Goal: Information Seeking & Learning: Learn about a topic

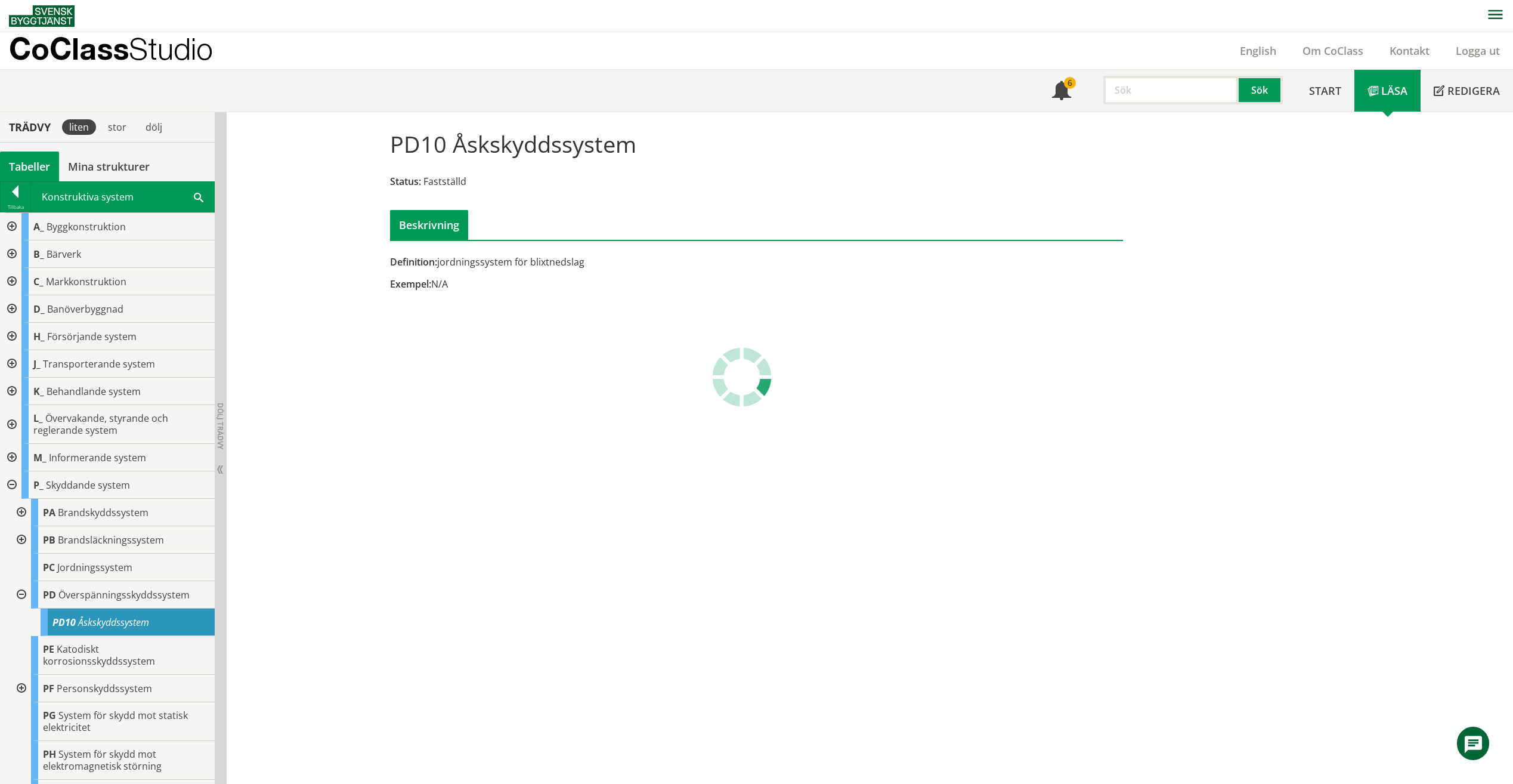
click at [1172, 100] on input "text" at bounding box center [1172, 90] width 136 height 28
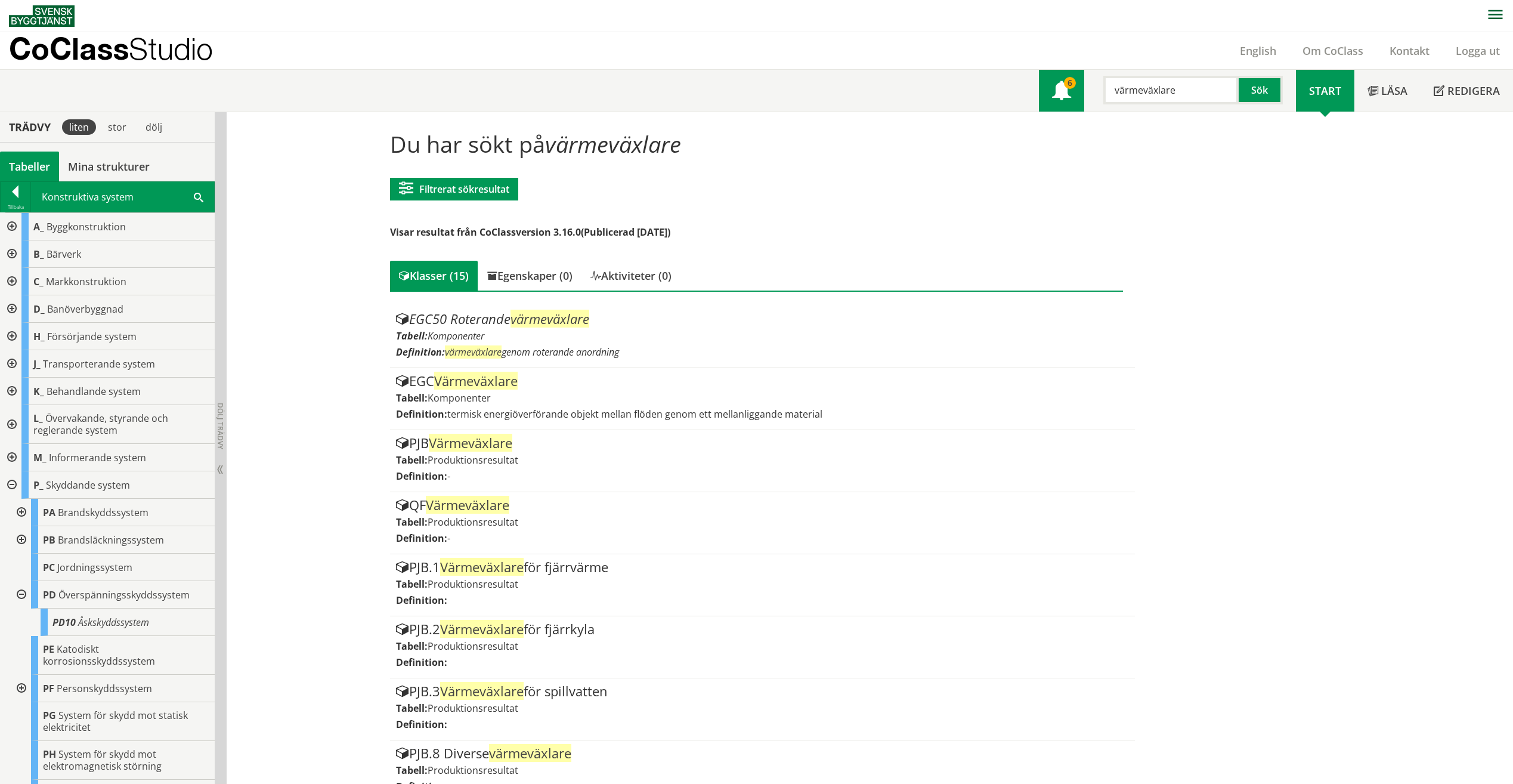
drag, startPoint x: 1203, startPoint y: 88, endPoint x: 1060, endPoint y: 83, distance: 143.1
click at [1060, 83] on div "Meny 6 värmeväxlare Sök" at bounding box center [1167, 90] width 257 height 42
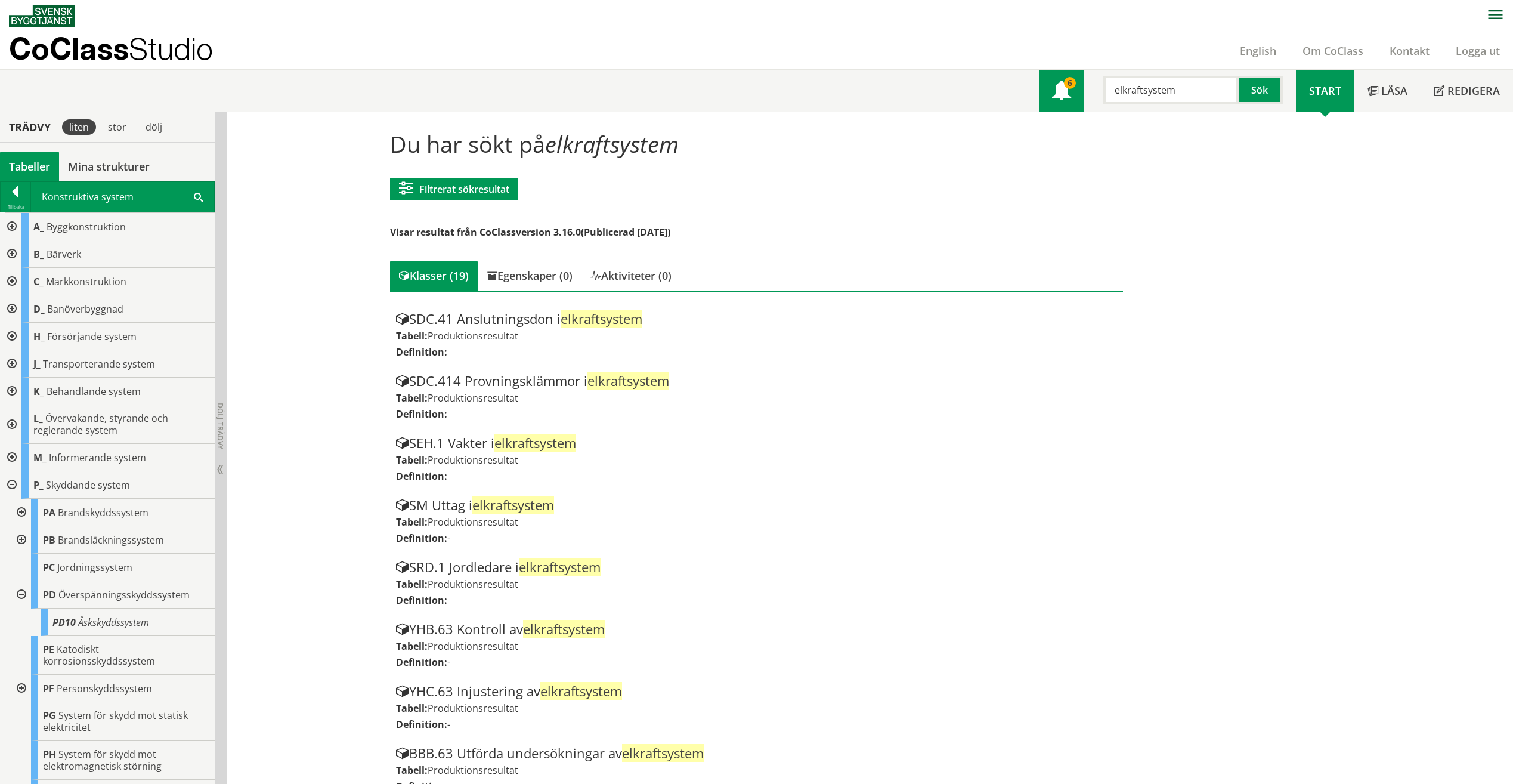
drag, startPoint x: 1198, startPoint y: 88, endPoint x: 1063, endPoint y: 86, distance: 135.0
click at [1063, 86] on div "Meny 6 elkraftsystem Sök" at bounding box center [1167, 90] width 257 height 42
type input "teke- och datakommunikationssystem"
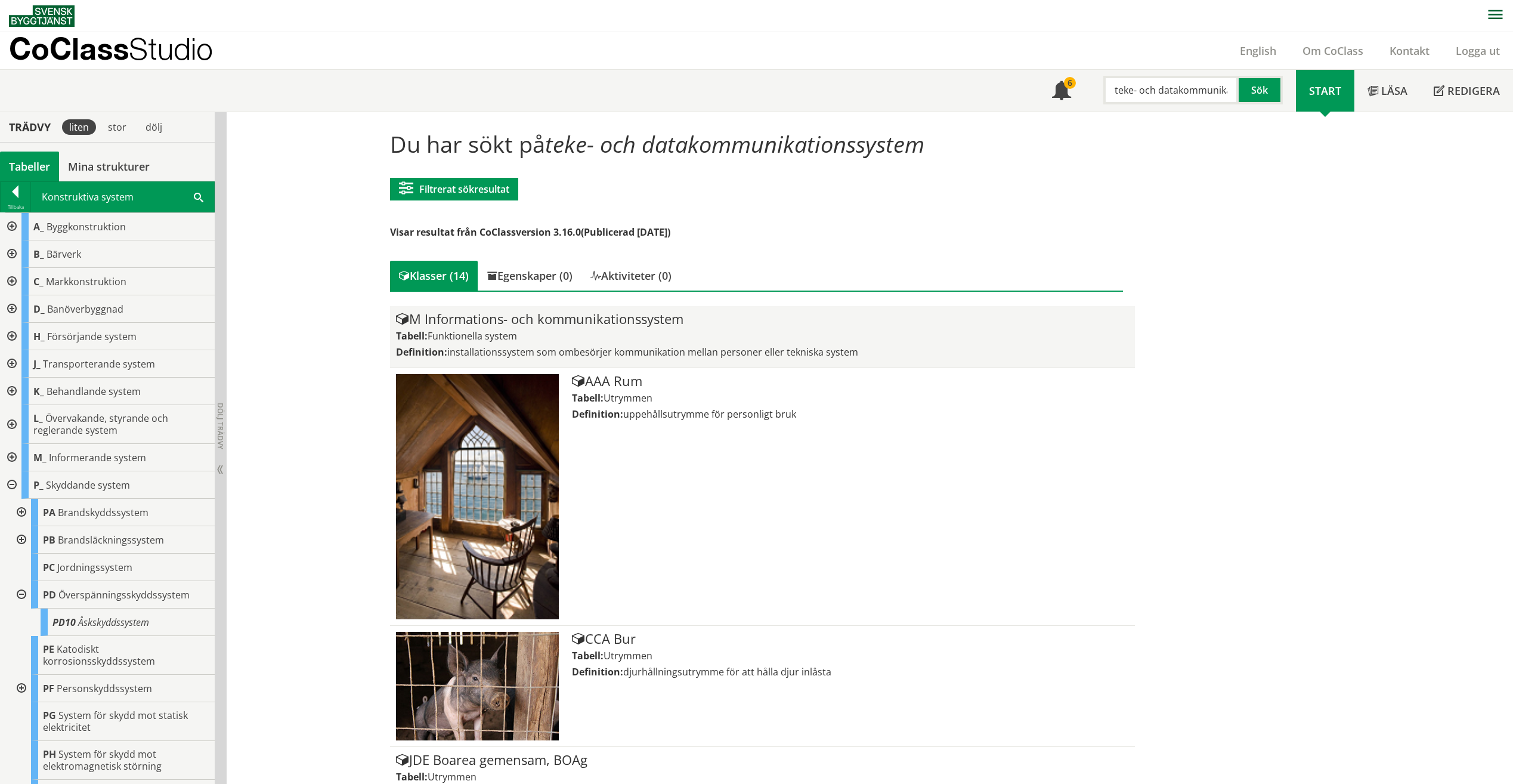
click at [634, 344] on div "M Informations- och kommunikationssystem Tabell: Funktionella system Definition…" at bounding box center [762, 337] width 733 height 50
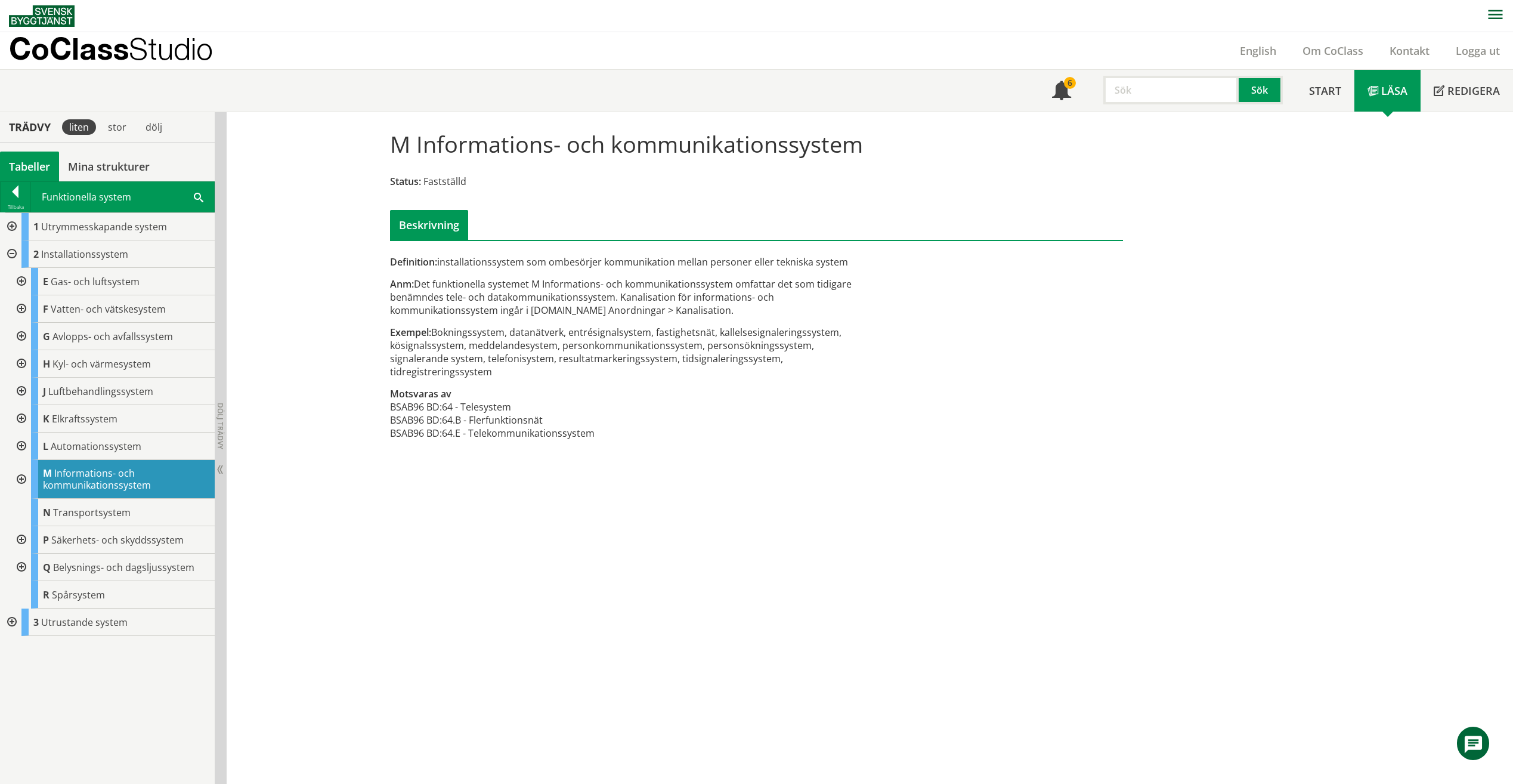
click at [1154, 94] on input "text" at bounding box center [1172, 90] width 136 height 28
type input "pumpstationer"
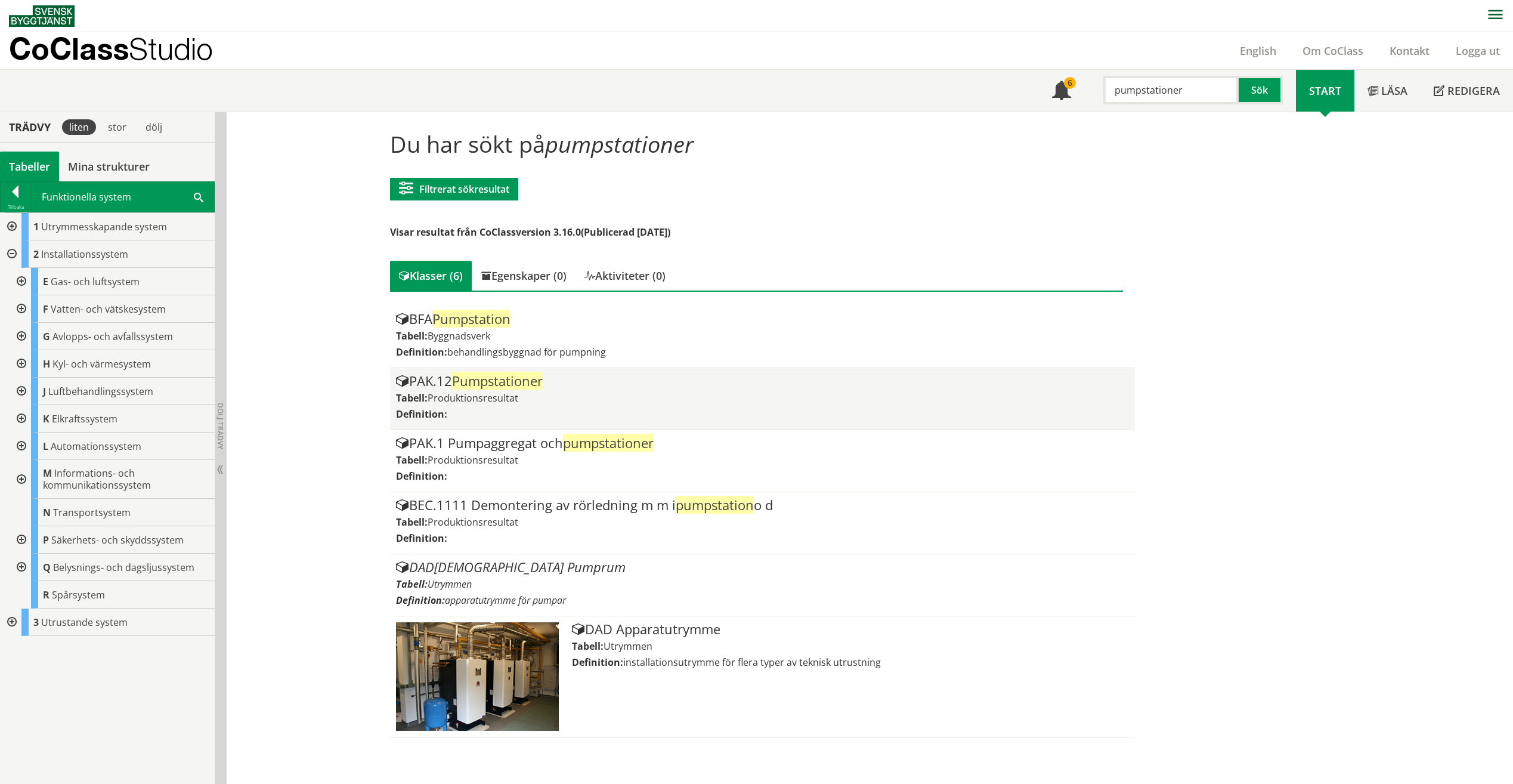
scroll to position [1, 0]
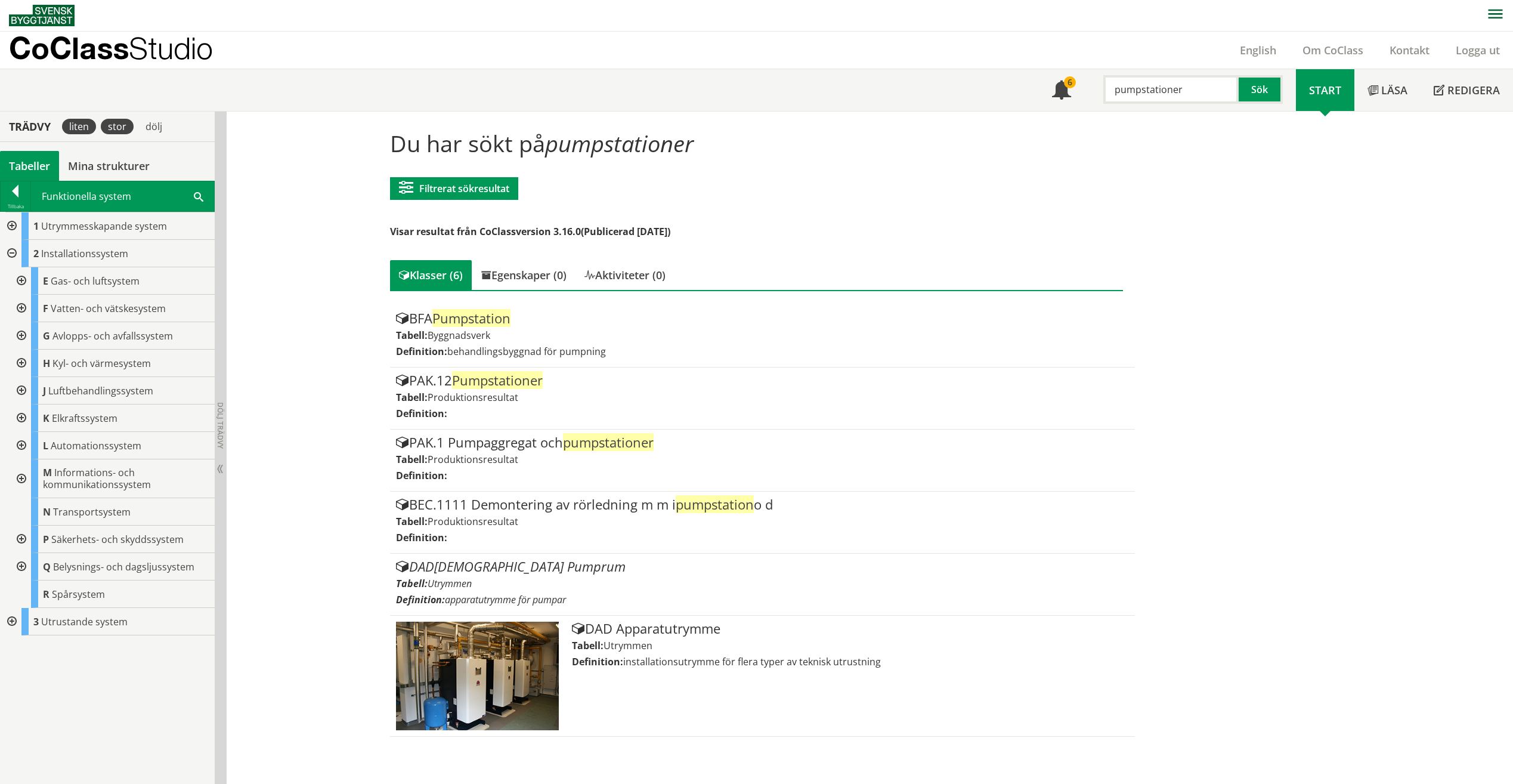
click at [130, 128] on div "stor" at bounding box center [117, 127] width 33 height 16
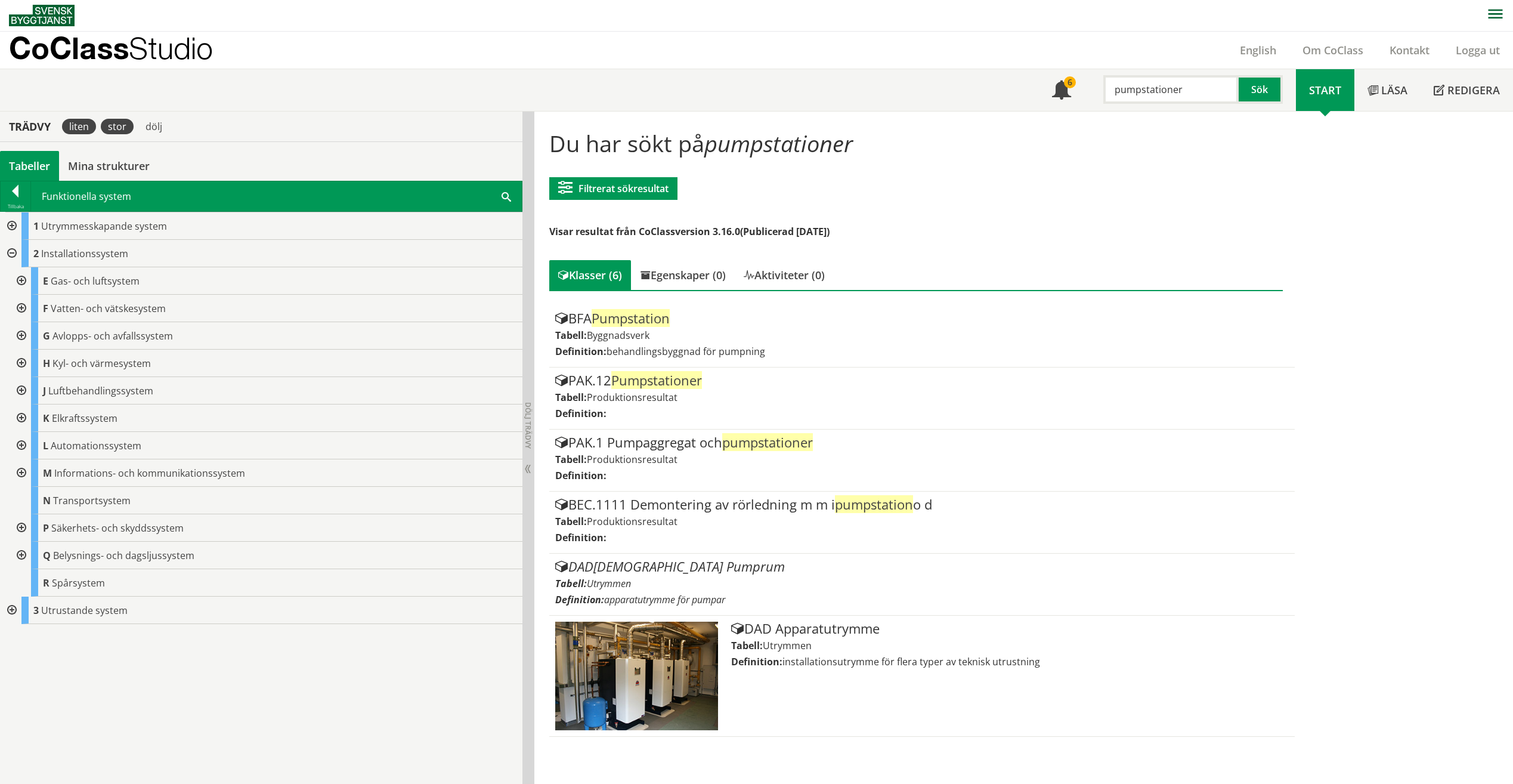
click at [87, 132] on div "liten" at bounding box center [79, 127] width 34 height 16
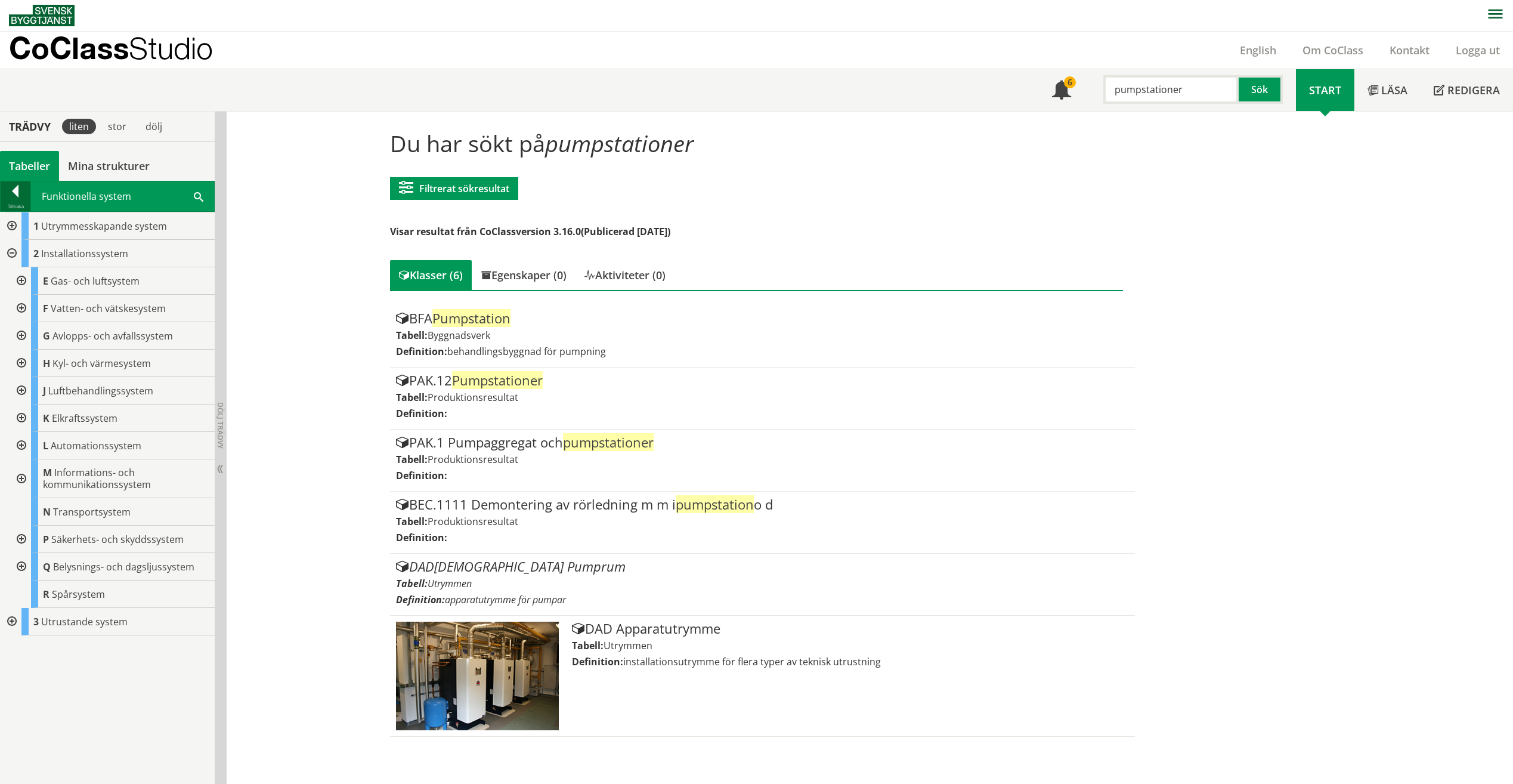
click at [9, 198] on div at bounding box center [15, 193] width 30 height 17
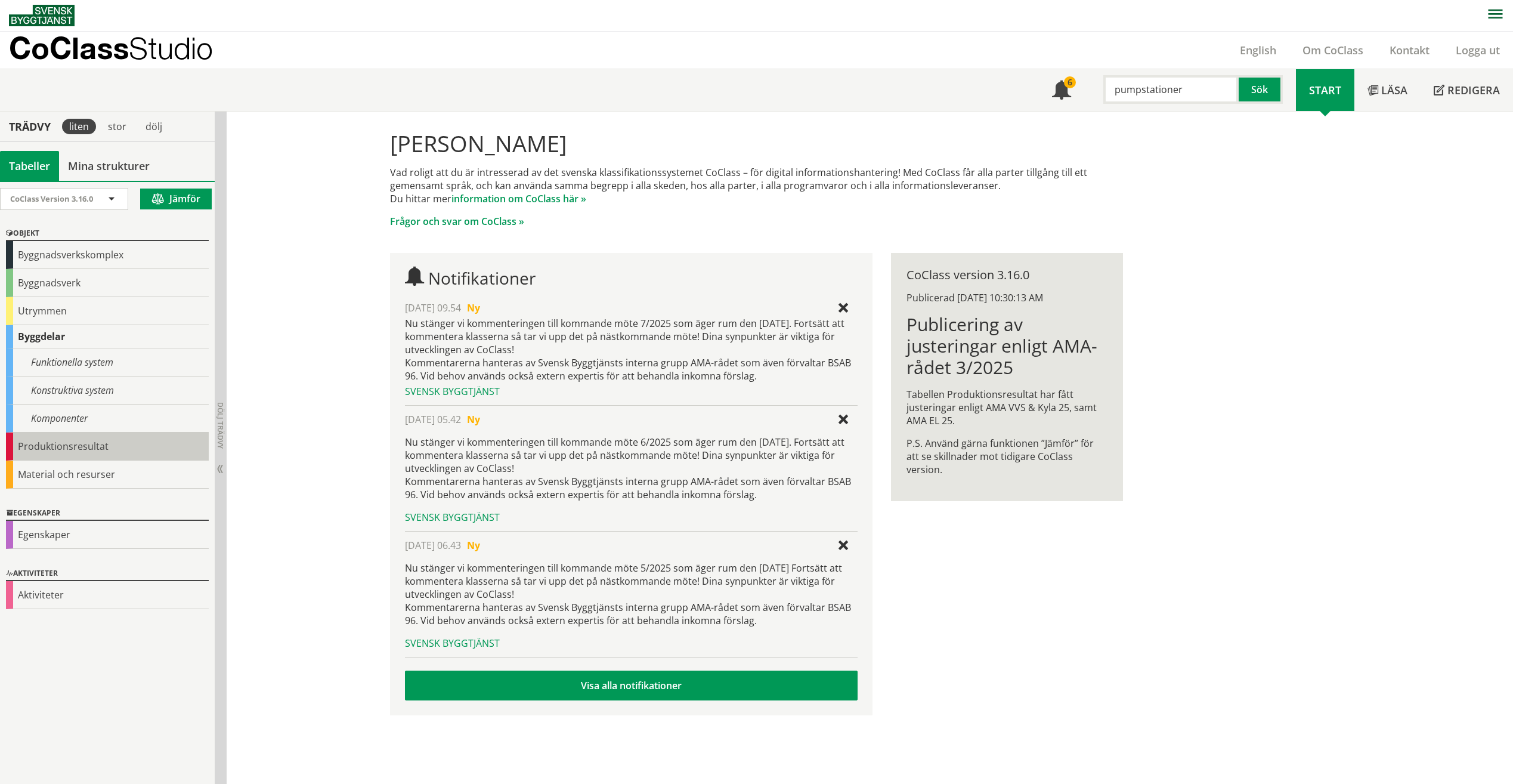
click at [116, 449] on div "Produktionsresultat" at bounding box center [107, 446] width 203 height 28
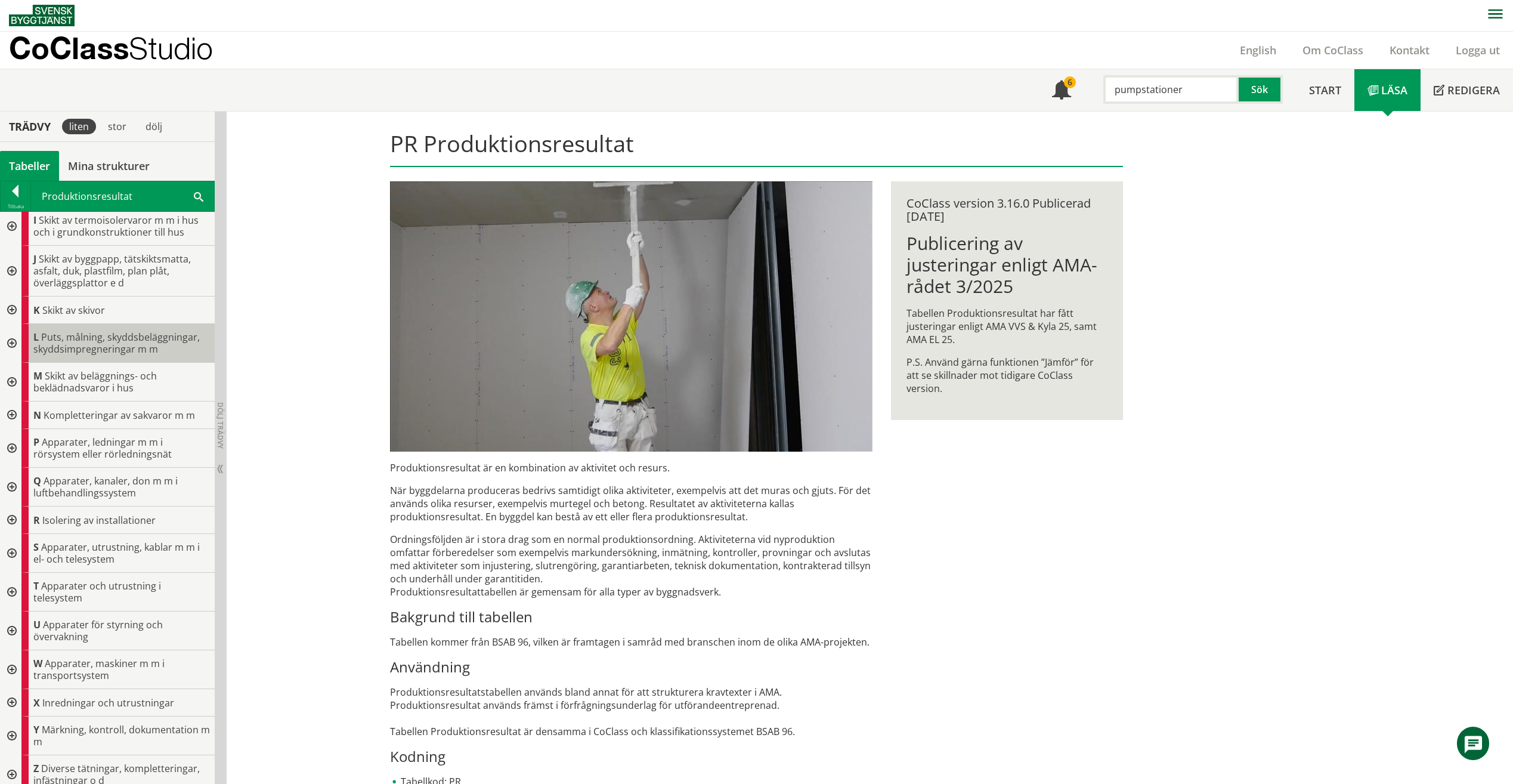
scroll to position [265, 0]
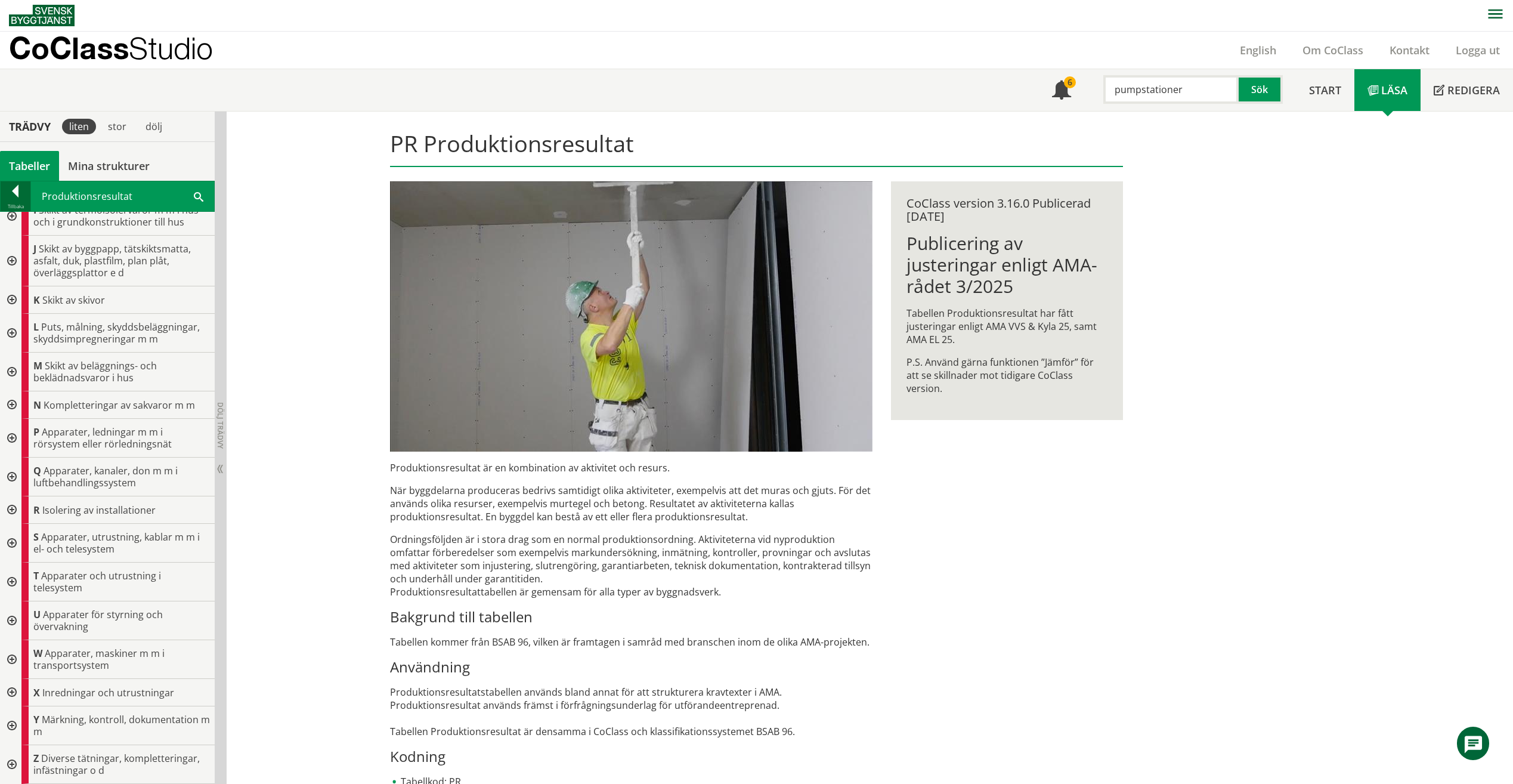
click at [10, 185] on div at bounding box center [15, 193] width 30 height 17
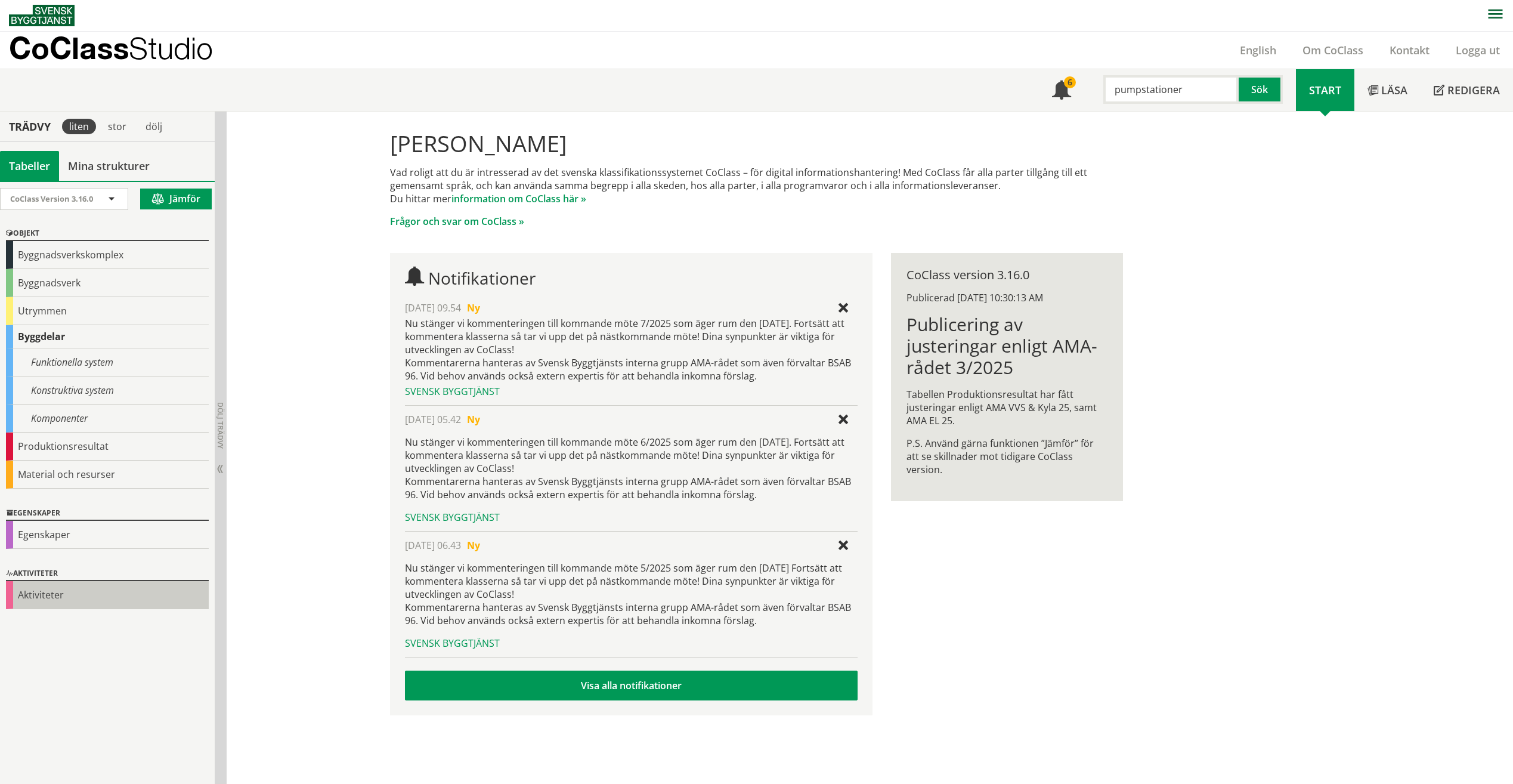
click at [116, 584] on div "Aktiviteter" at bounding box center [107, 595] width 203 height 28
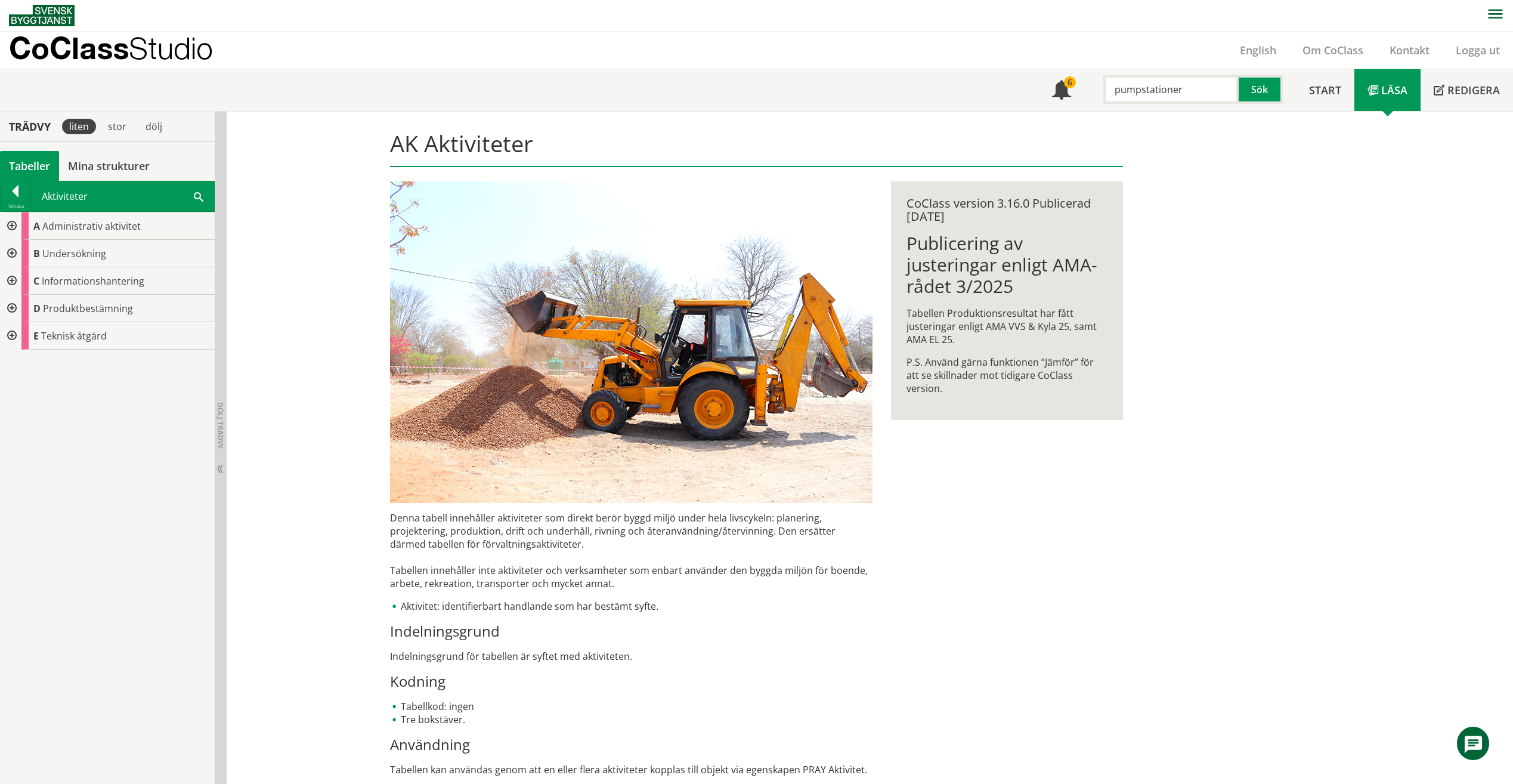
click at [2, 343] on div at bounding box center [10, 335] width 21 height 27
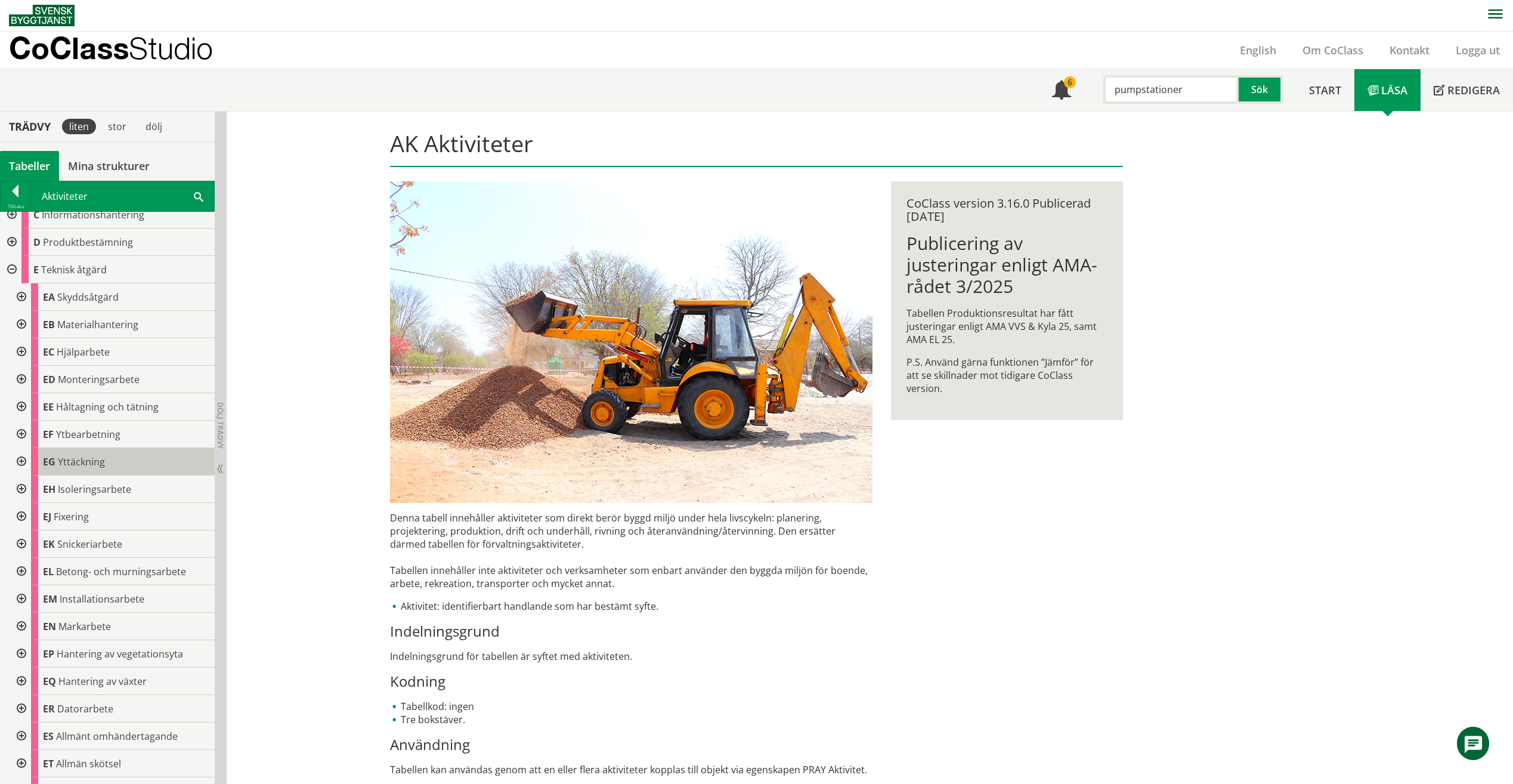
scroll to position [126, 0]
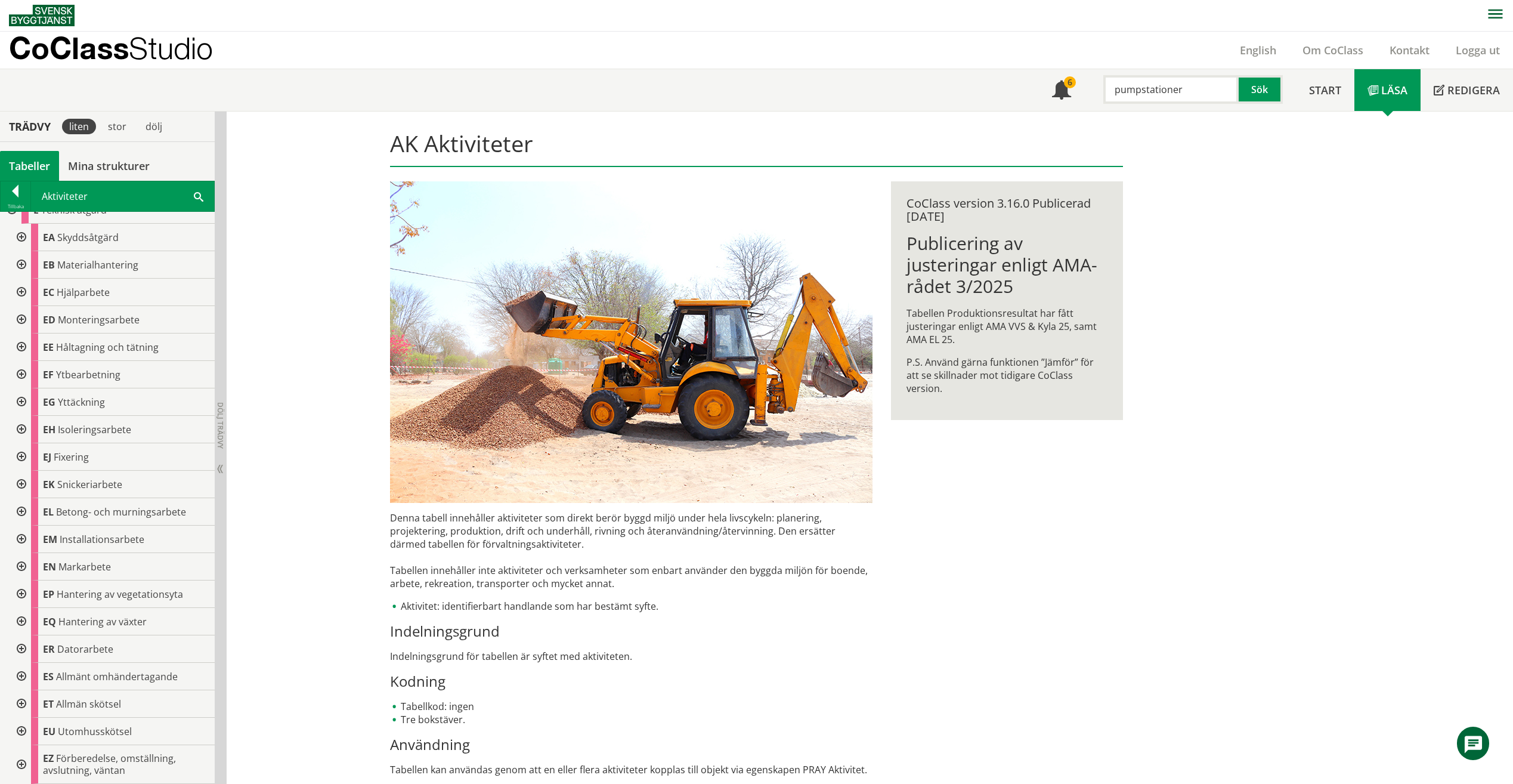
click at [22, 735] on div at bounding box center [20, 731] width 21 height 27
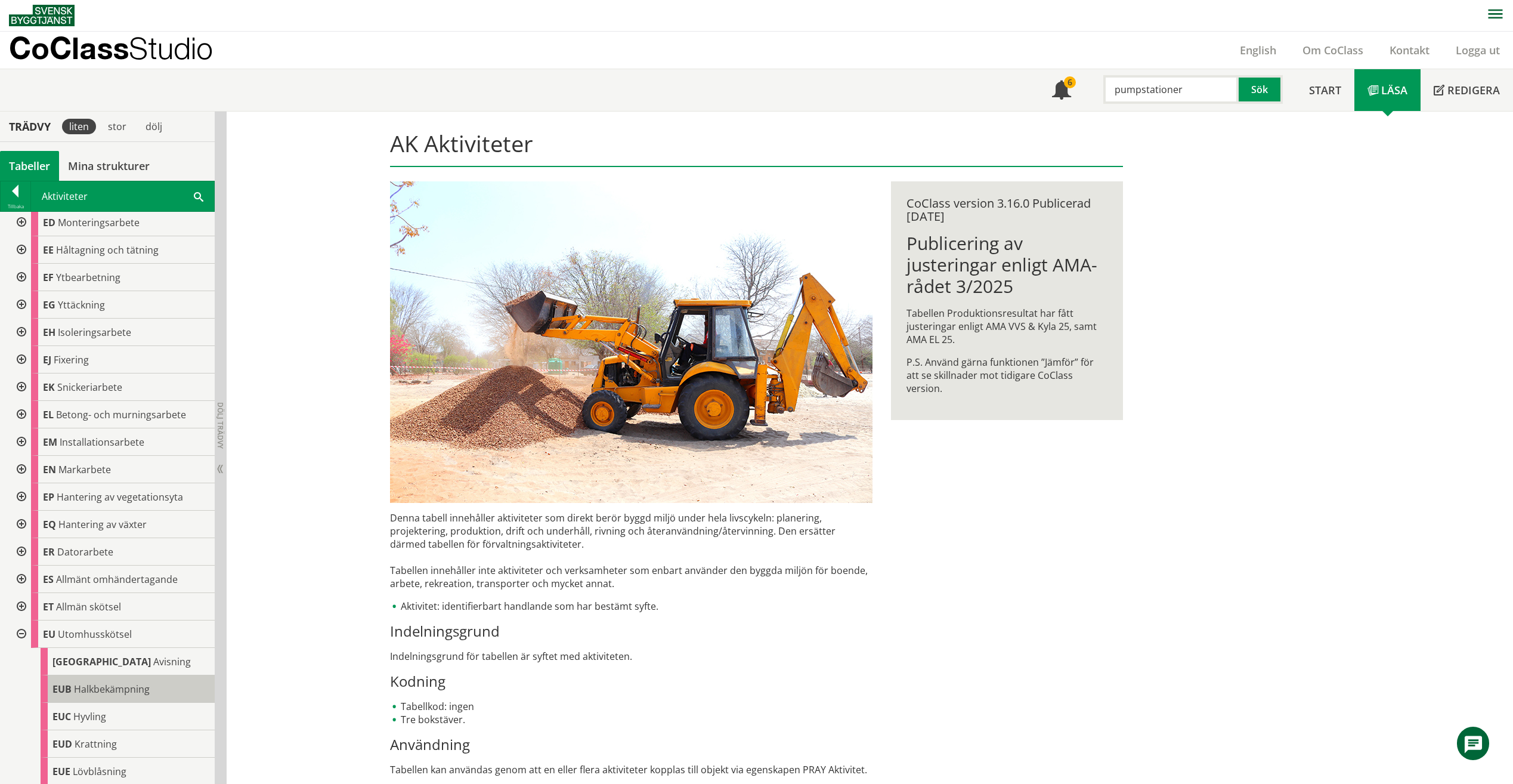
scroll to position [345, 0]
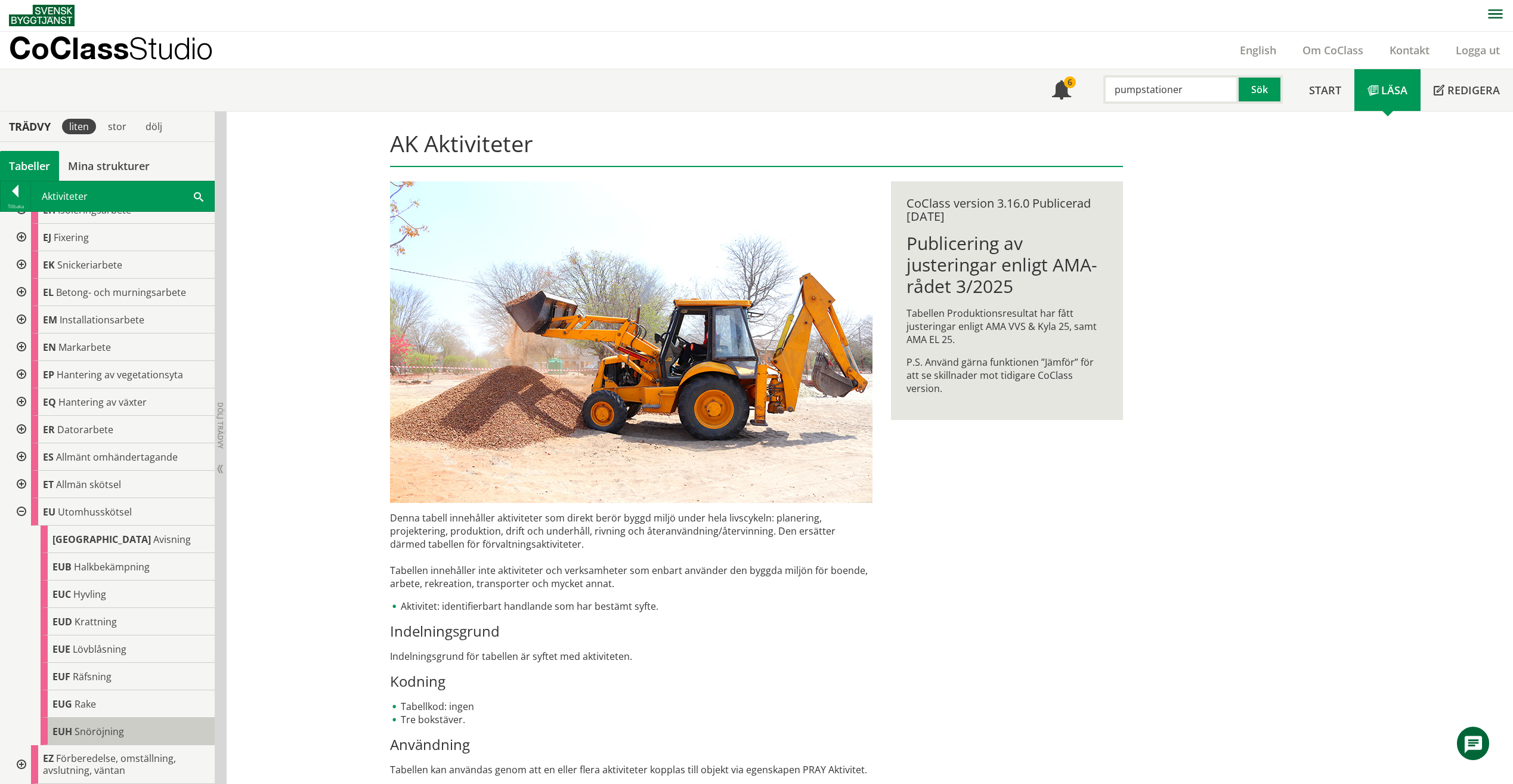
click at [147, 725] on div "EUH Snöröjning" at bounding box center [128, 731] width 174 height 27
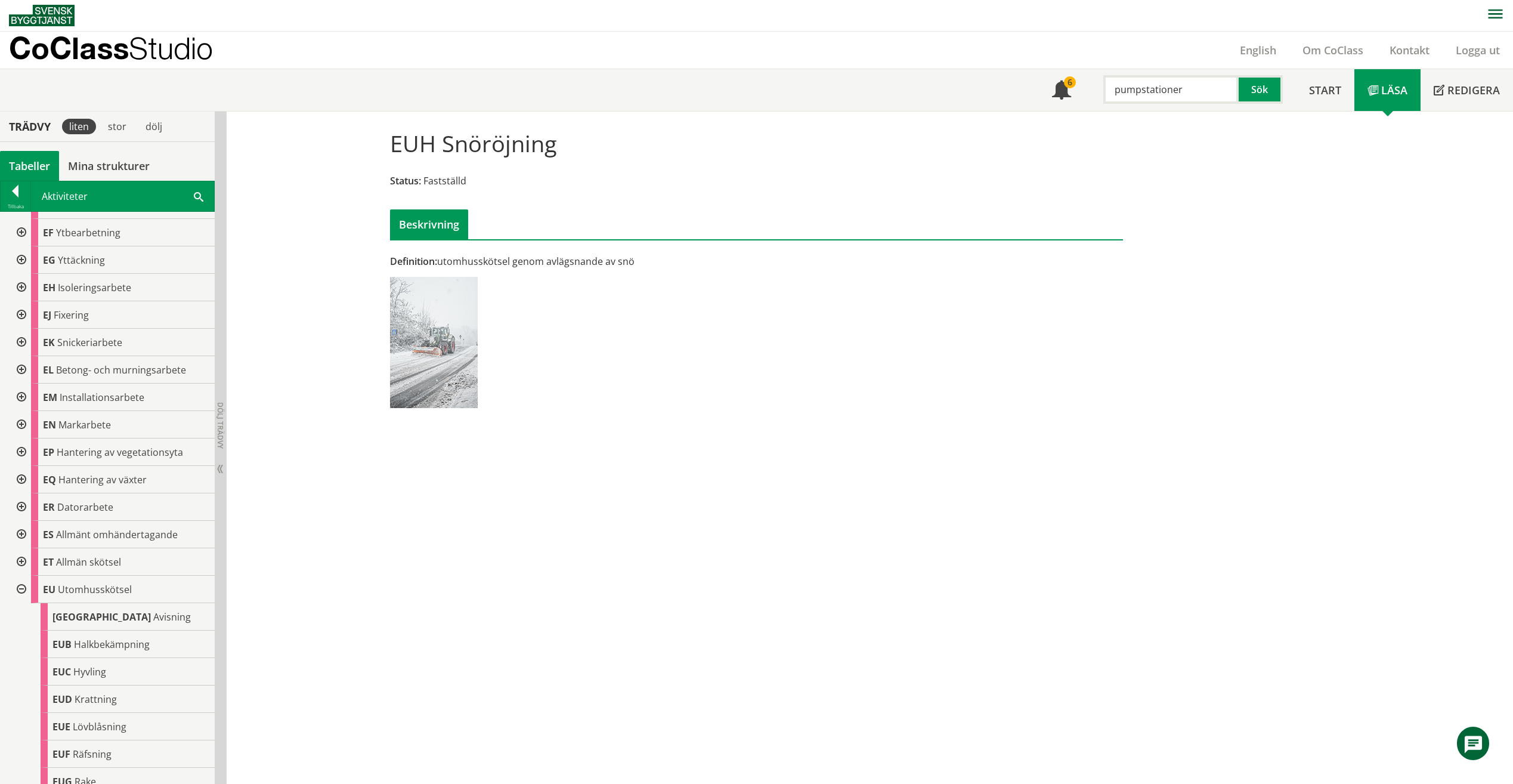
scroll to position [286, 0]
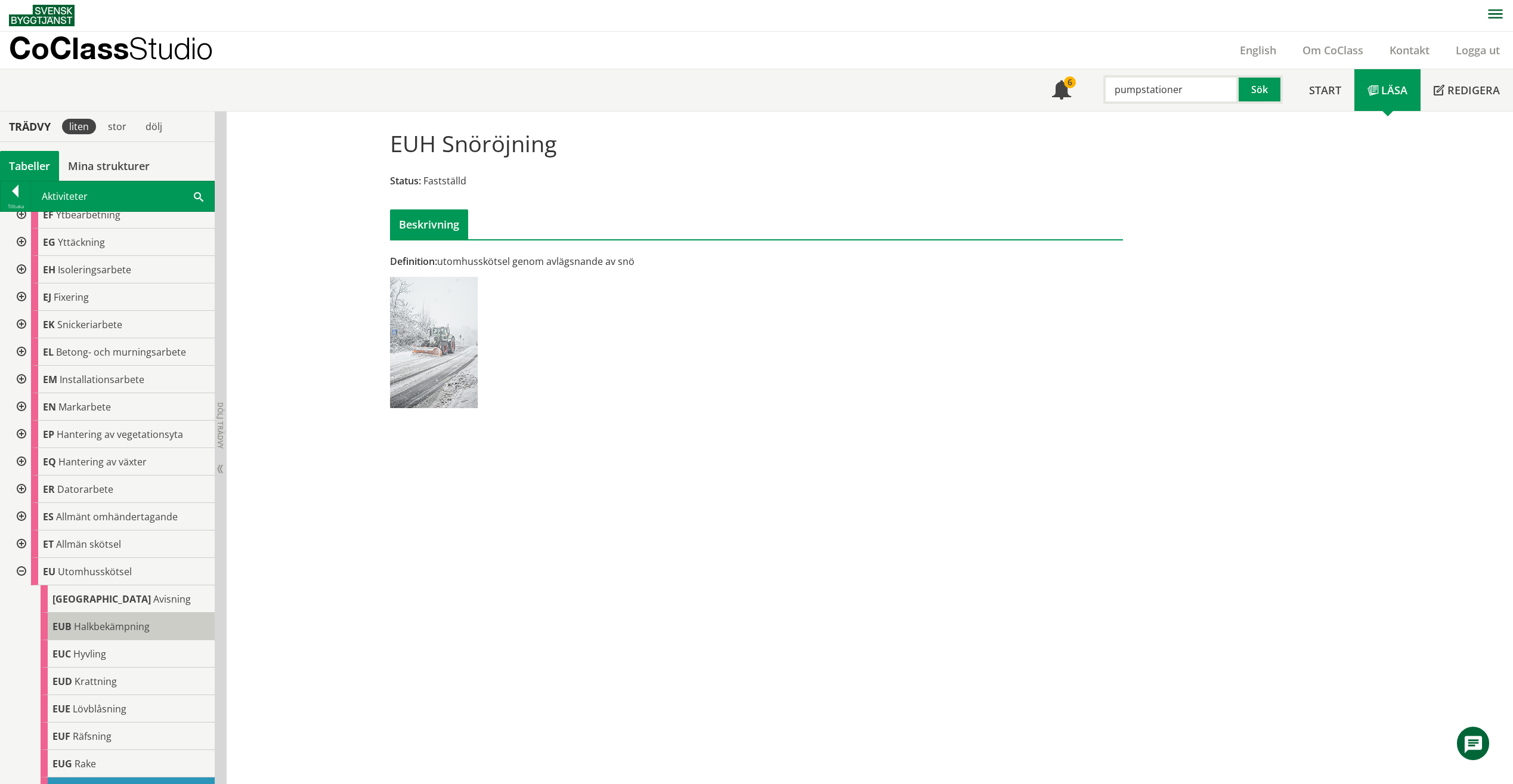
click at [111, 631] on span "Halkbekämpning" at bounding box center [111, 627] width 76 height 13
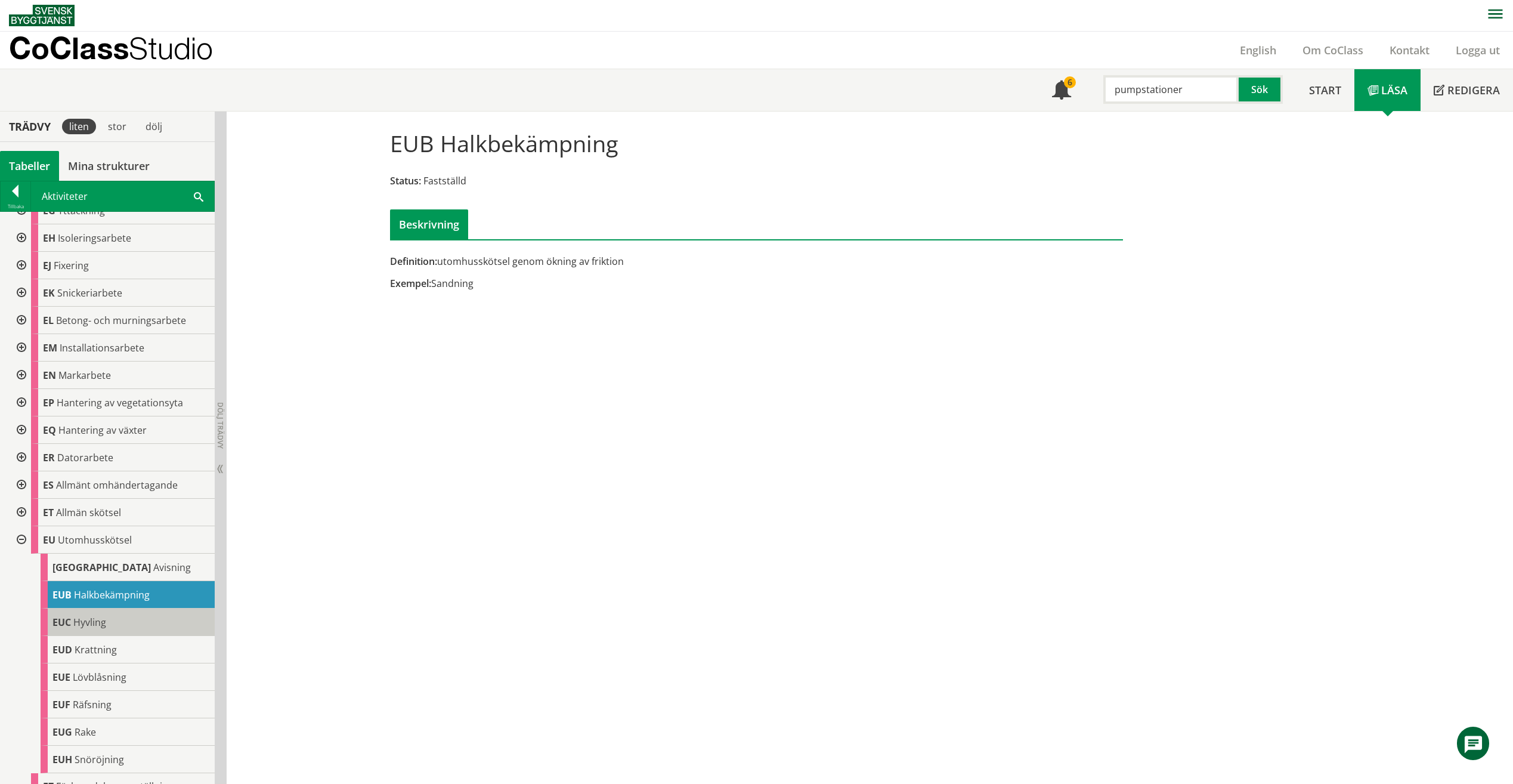
scroll to position [345, 0]
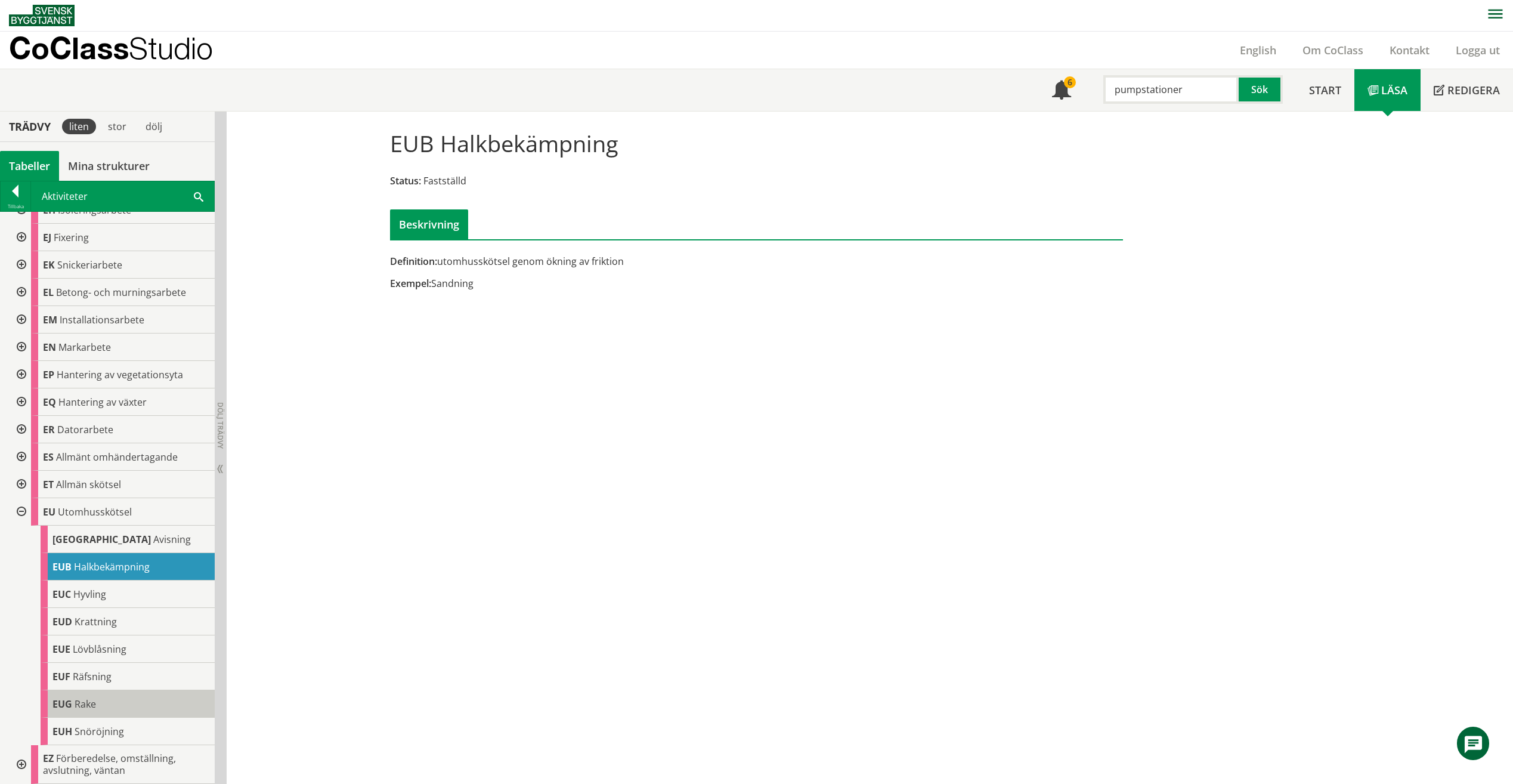
click at [151, 703] on div "EUG Rake" at bounding box center [128, 703] width 174 height 27
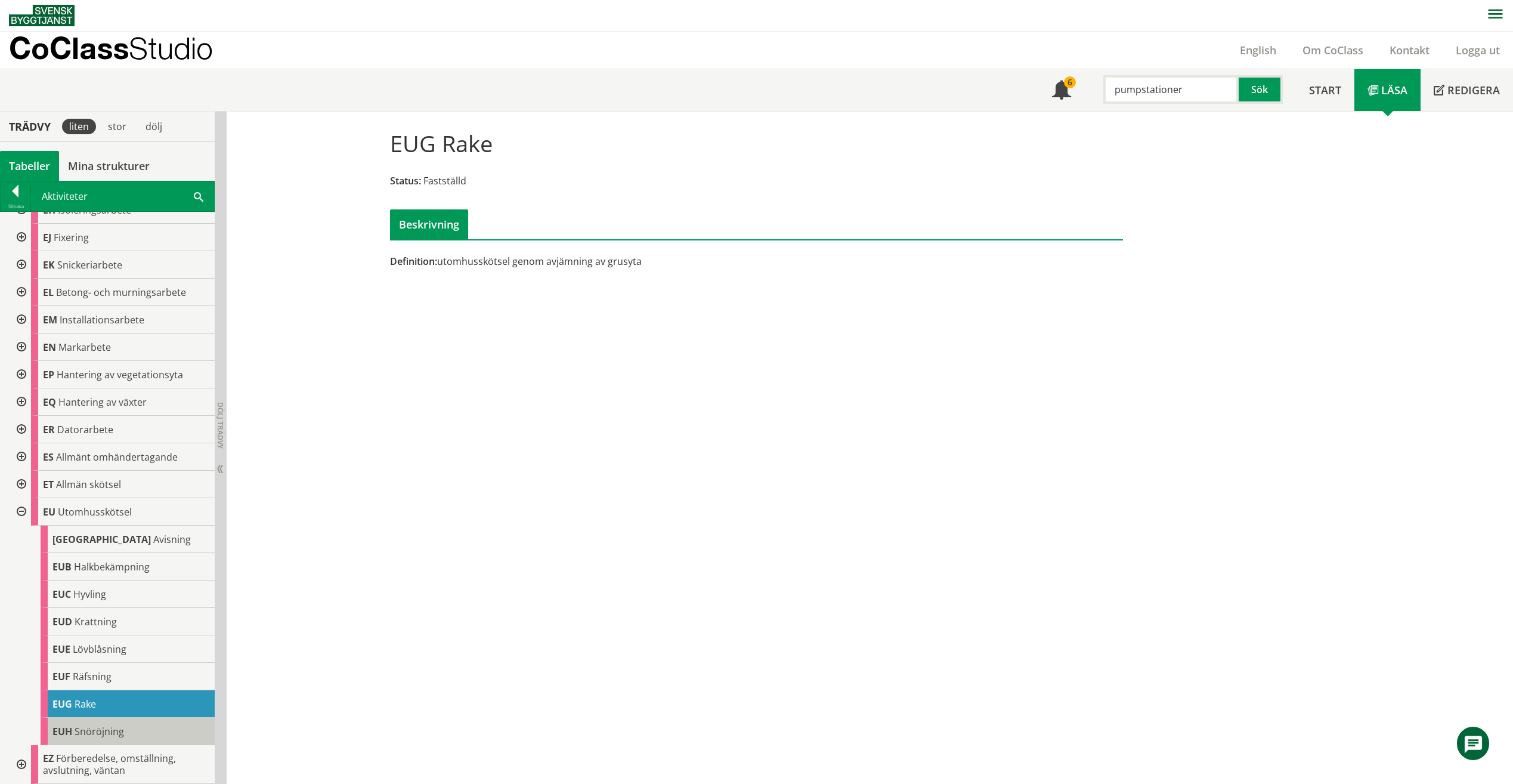
click at [124, 734] on div "EUH Snöröjning" at bounding box center [128, 731] width 174 height 27
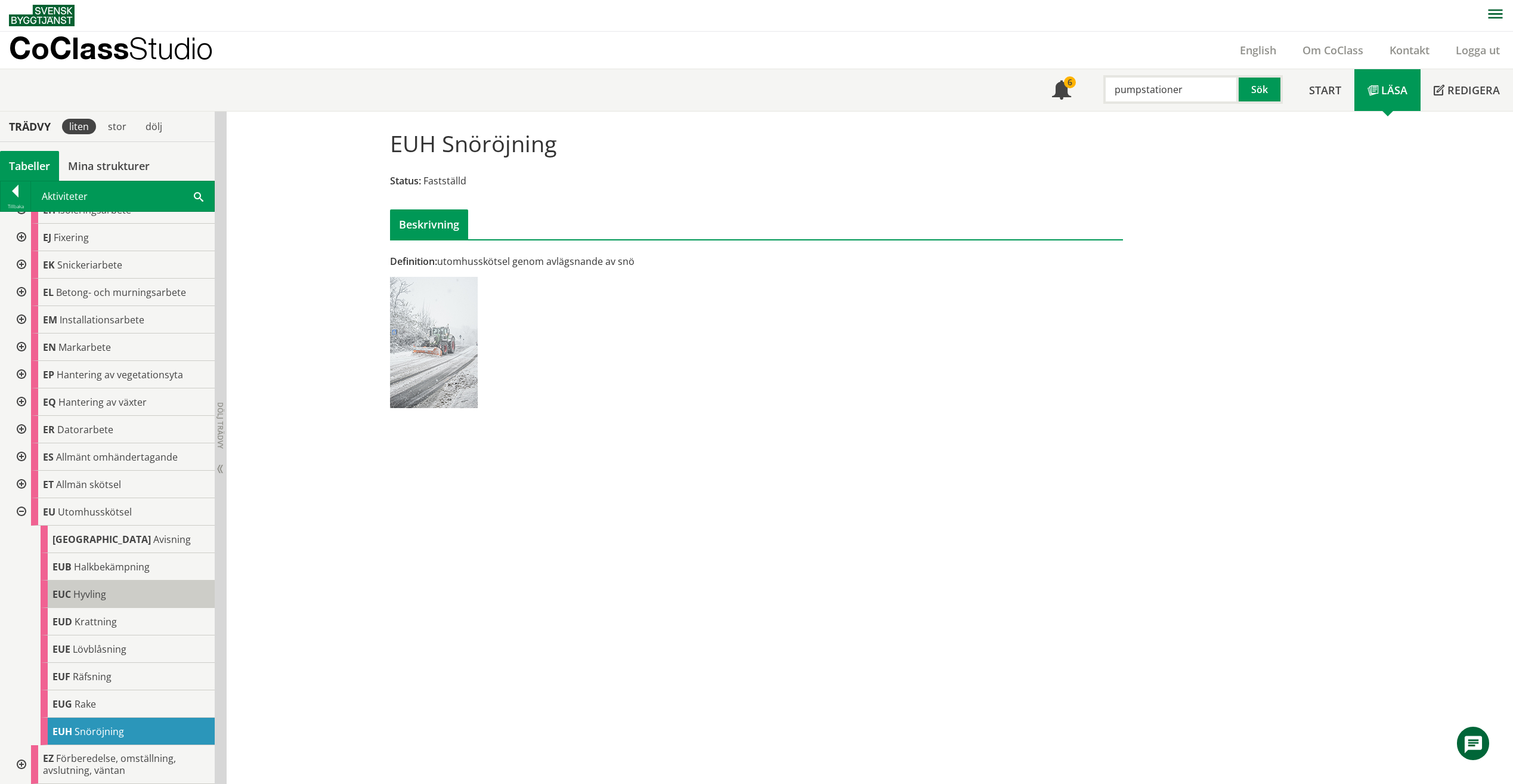
click at [177, 595] on div "EUC Hyvling" at bounding box center [128, 594] width 174 height 27
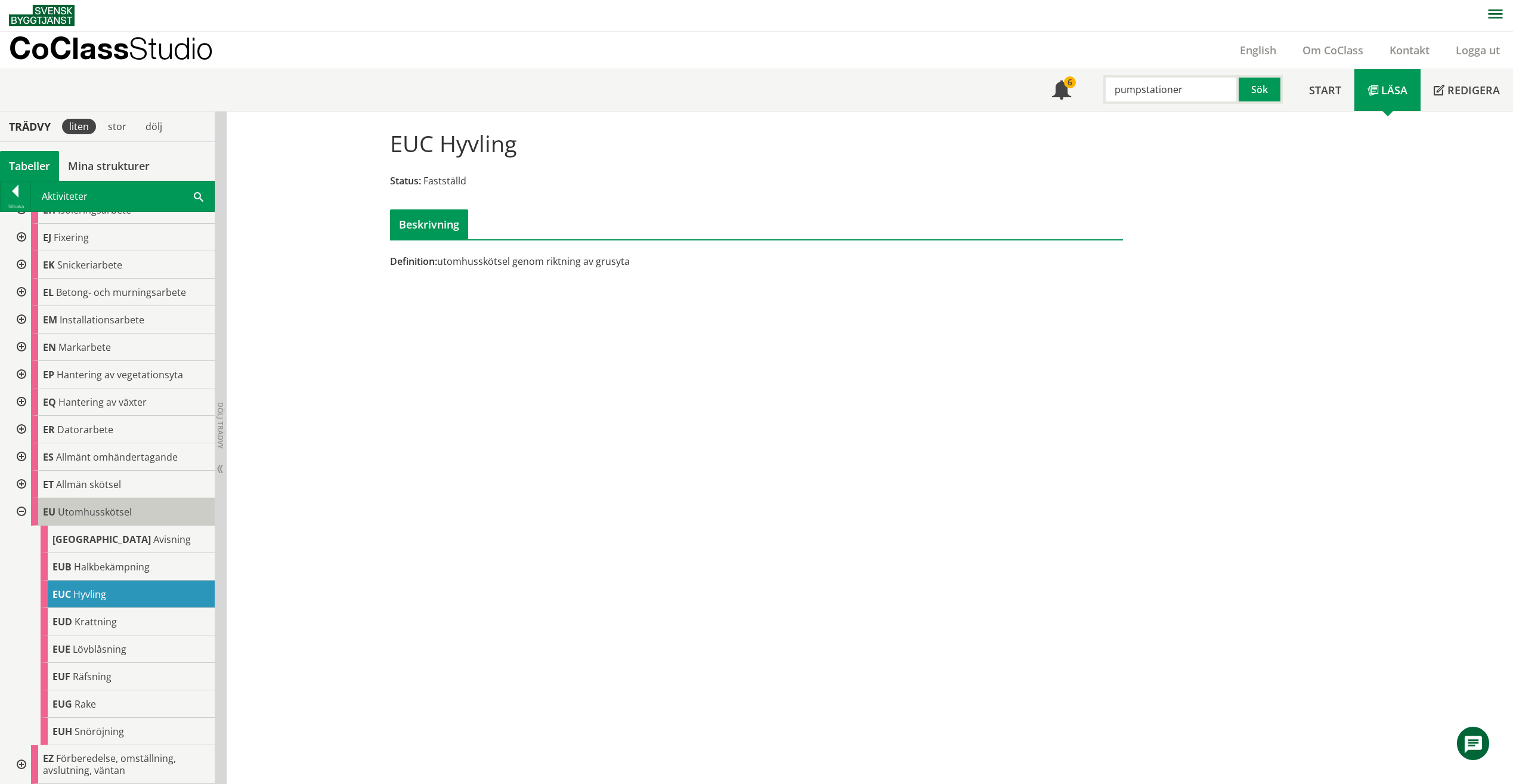
click at [147, 520] on div "EU Utomhusskötsel" at bounding box center [122, 512] width 183 height 27
click at [145, 533] on div "EUA Avisning" at bounding box center [128, 539] width 174 height 27
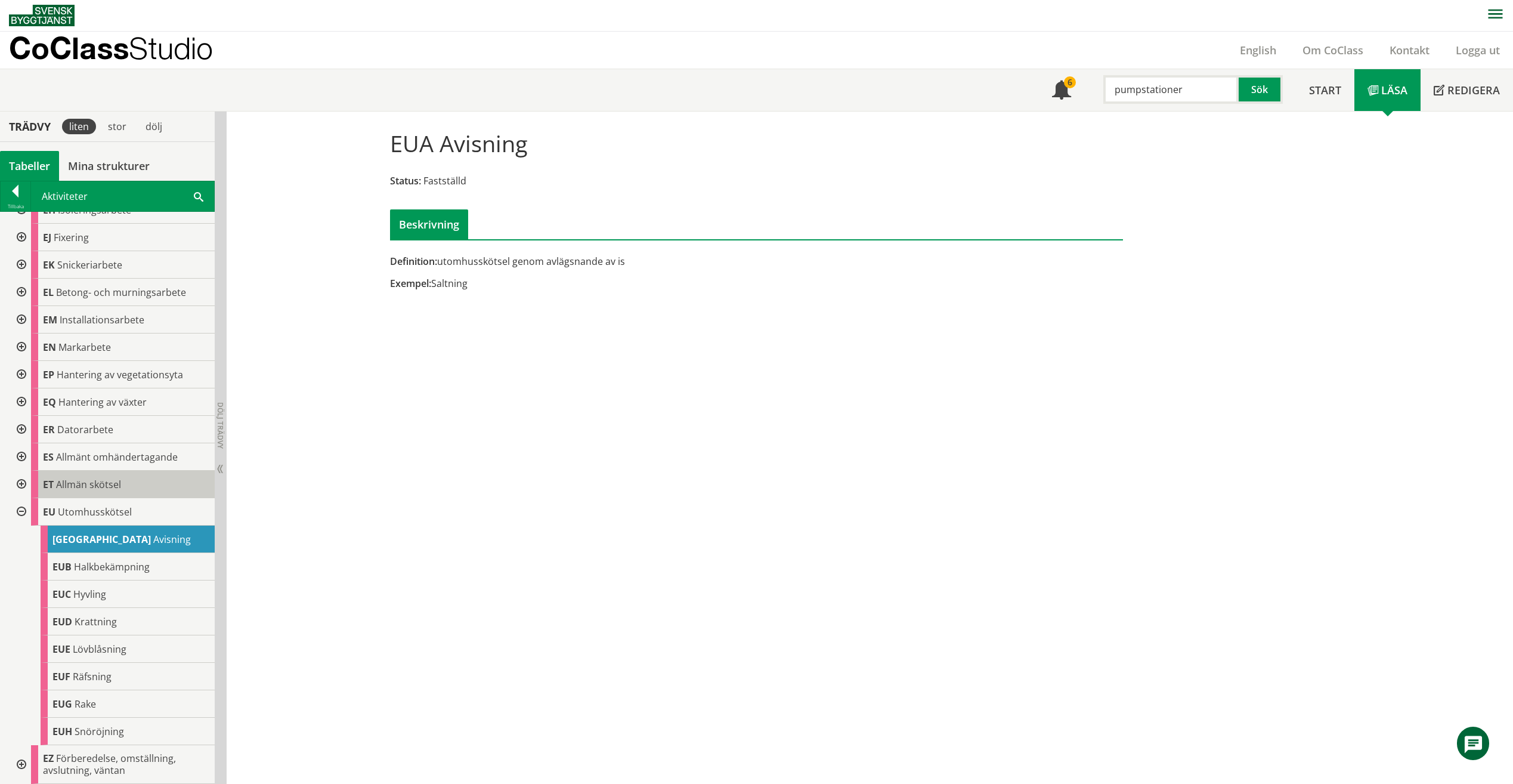
click at [125, 478] on div "ET Allmän skötsel" at bounding box center [122, 484] width 183 height 27
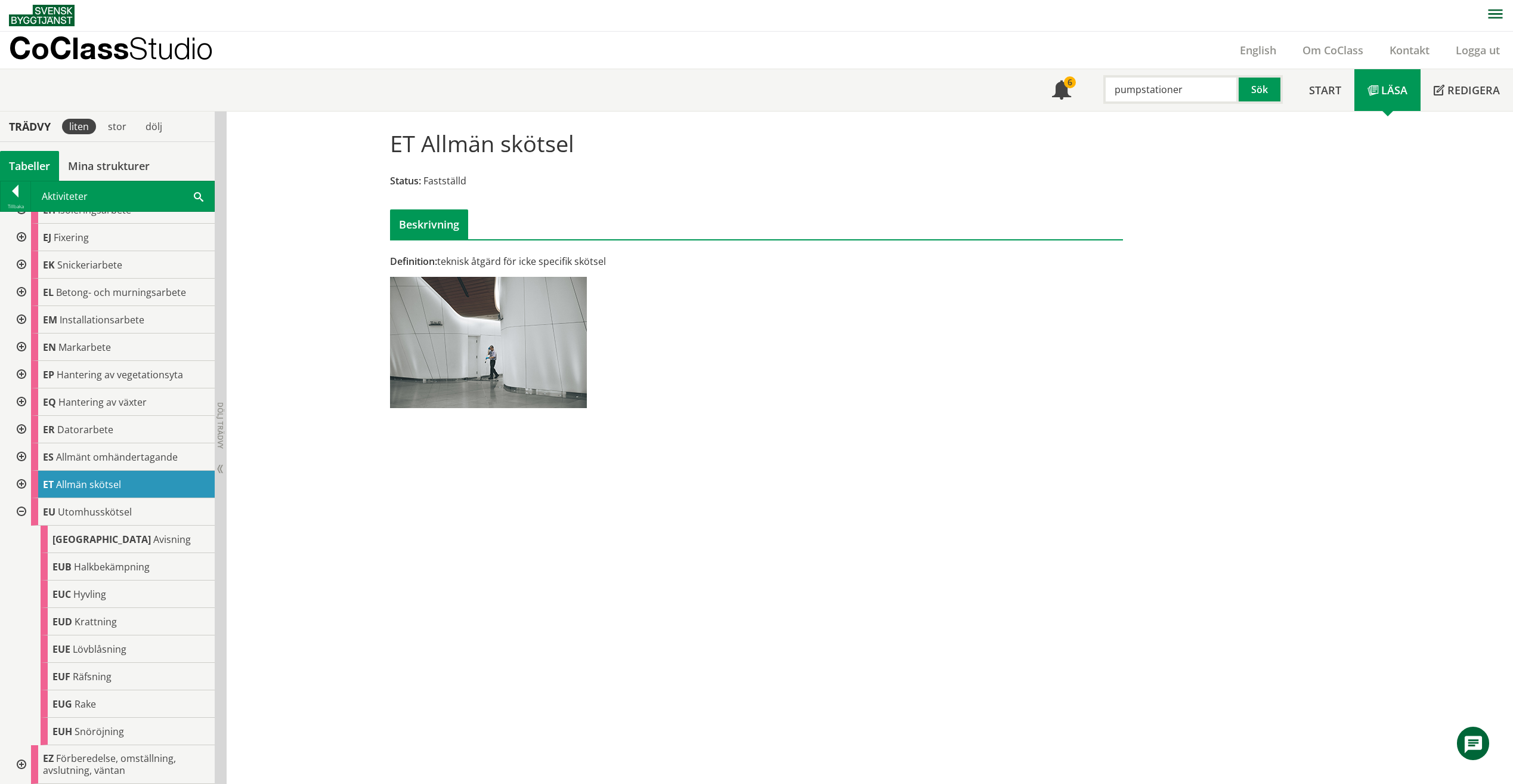
click at [27, 483] on div at bounding box center [20, 484] width 21 height 27
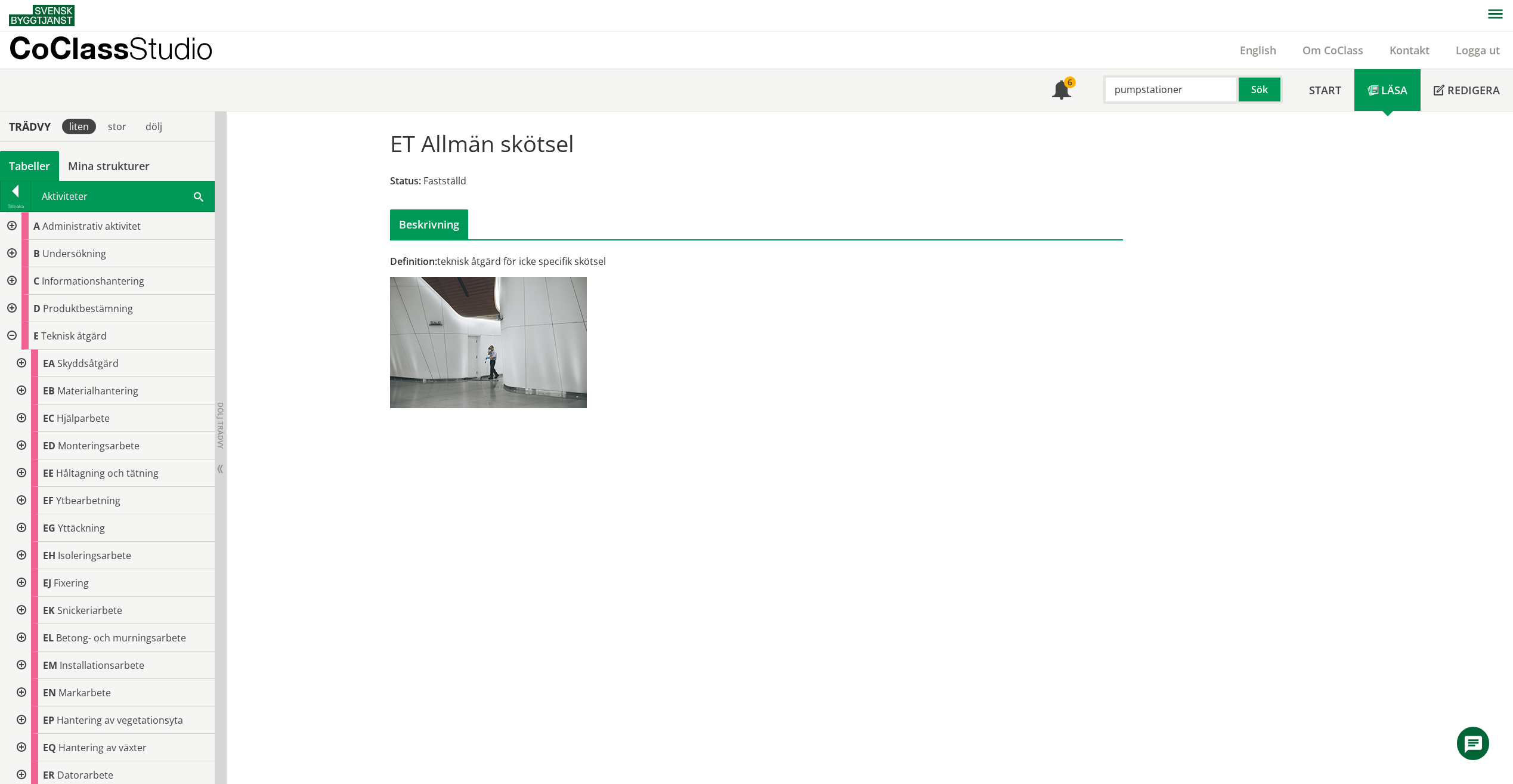
click at [21, 587] on div at bounding box center [20, 582] width 21 height 27
click at [21, 582] on div at bounding box center [20, 582] width 21 height 27
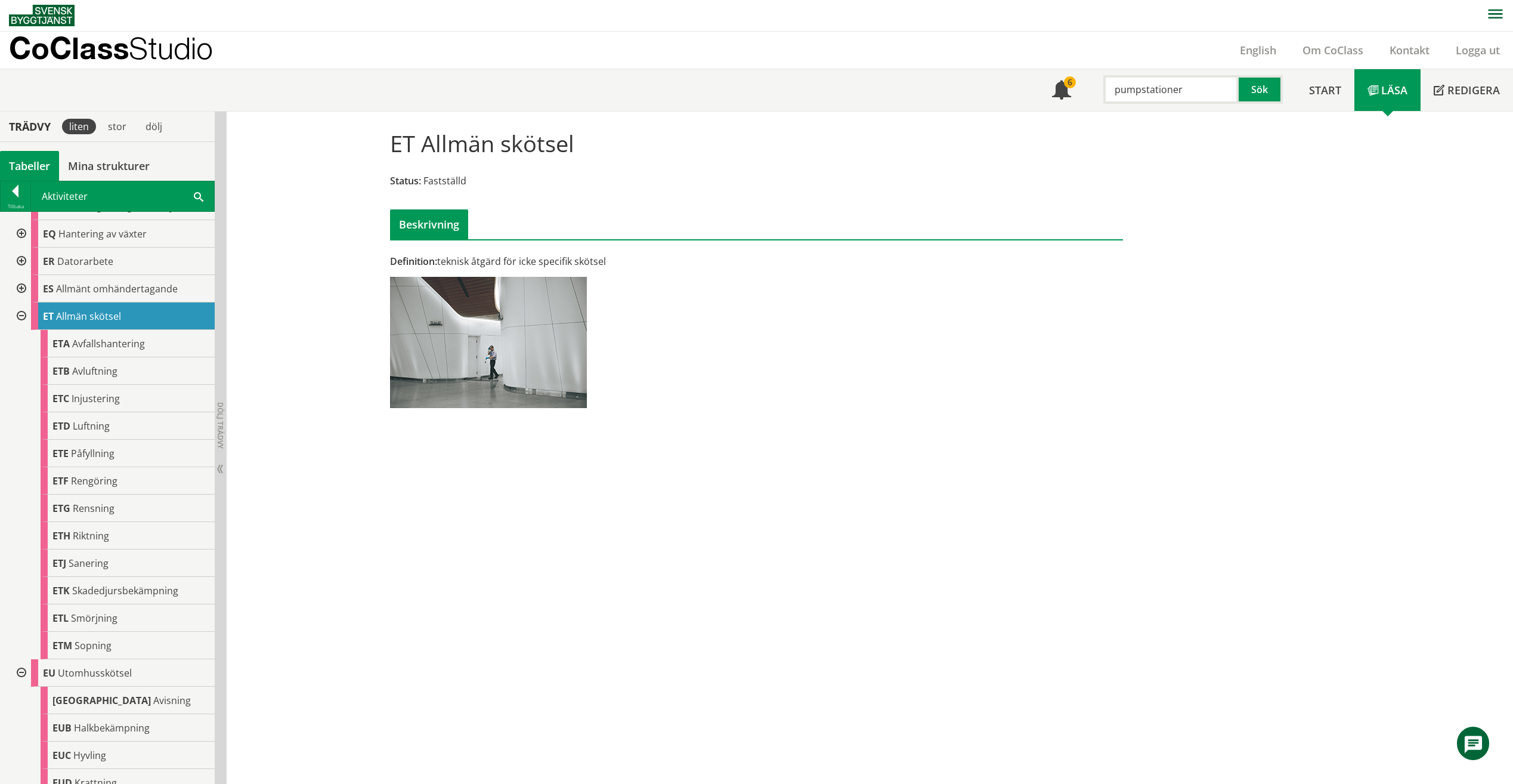
scroll to position [317, 0]
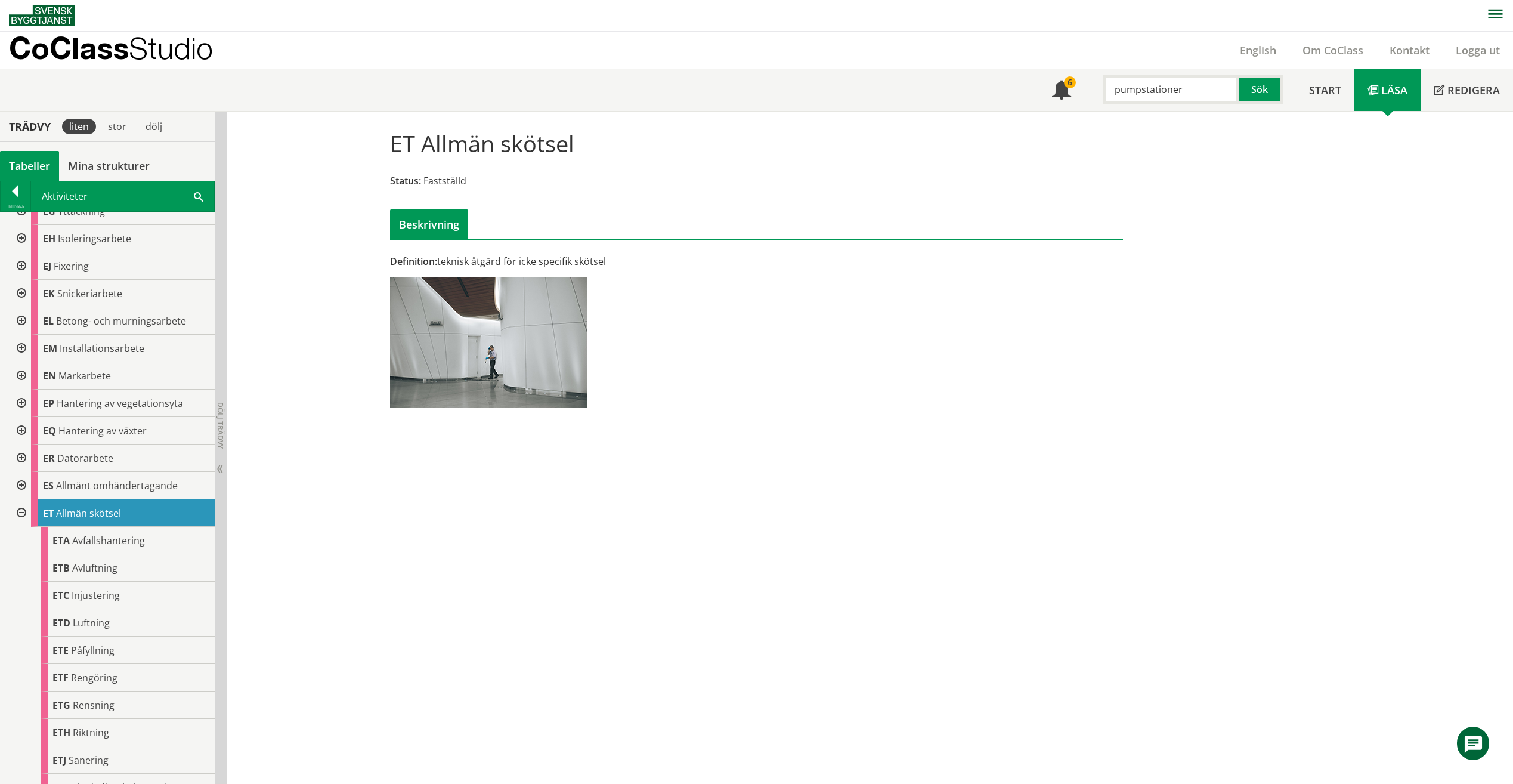
click at [1026, 522] on div "ET Allmän skötsel Status: Fastställd Beskrivning Definition: teknisk åtgärd för…" at bounding box center [869, 447] width 1287 height 672
drag, startPoint x: 242, startPoint y: 13, endPoint x: 232, endPoint y: 15, distance: 10.2
click at [242, 13] on nav at bounding box center [761, 15] width 1505 height 31
